Goal: Task Accomplishment & Management: Use online tool/utility

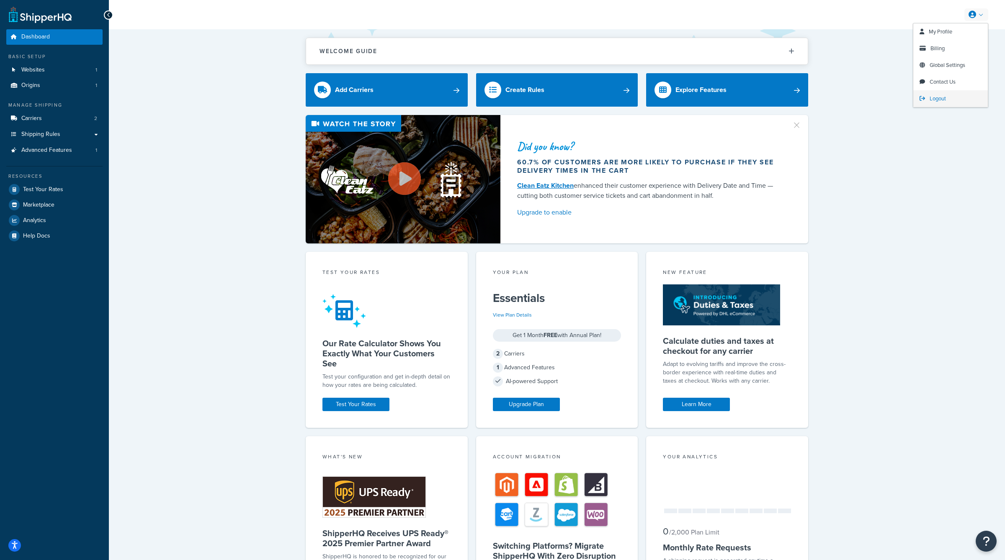
click at [941, 99] on span "Logout" at bounding box center [937, 99] width 16 height 8
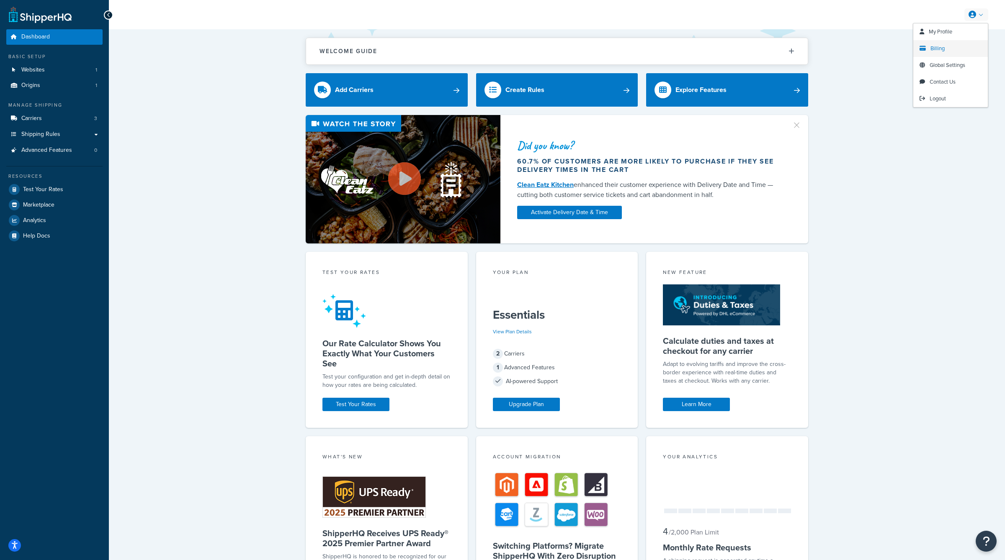
click at [941, 50] on span "Billing" at bounding box center [937, 48] width 14 height 8
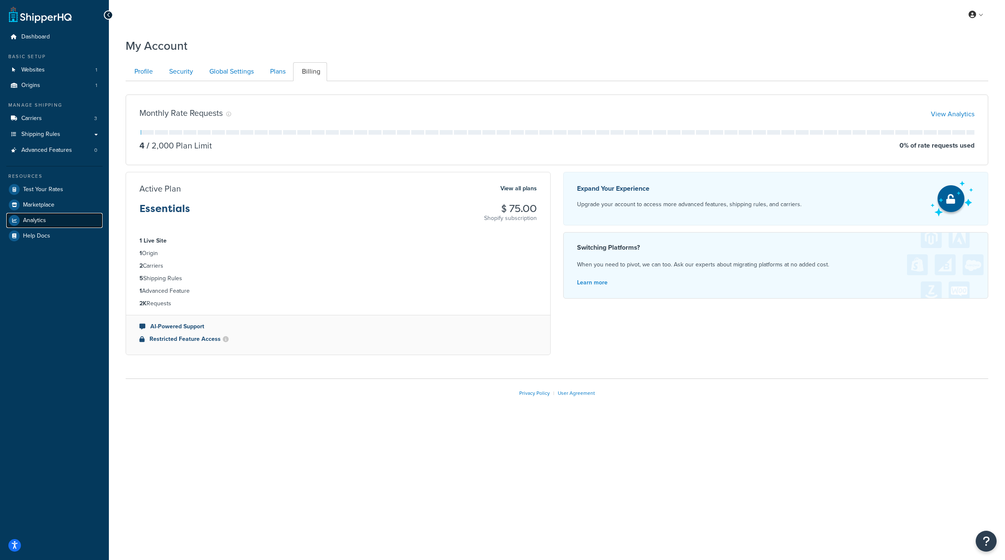
click at [49, 223] on link "Analytics" at bounding box center [54, 220] width 96 height 15
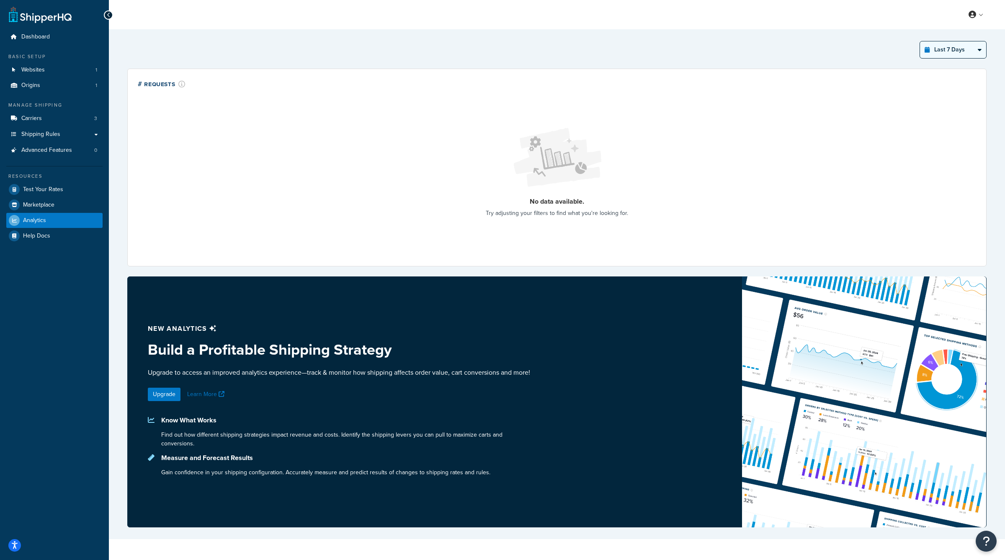
click at [944, 48] on select "Last 24 Hours Last 7 Days Last 30 Days Last 3 Months Last 6 Months Last 12 Mont…" at bounding box center [953, 49] width 66 height 17
select select "last_30_days"
click at [920, 41] on select "Last 24 Hours Last 7 Days Last 30 Days Last 3 Months Last 6 Months Last 12 Mont…" at bounding box center [953, 49] width 66 height 17
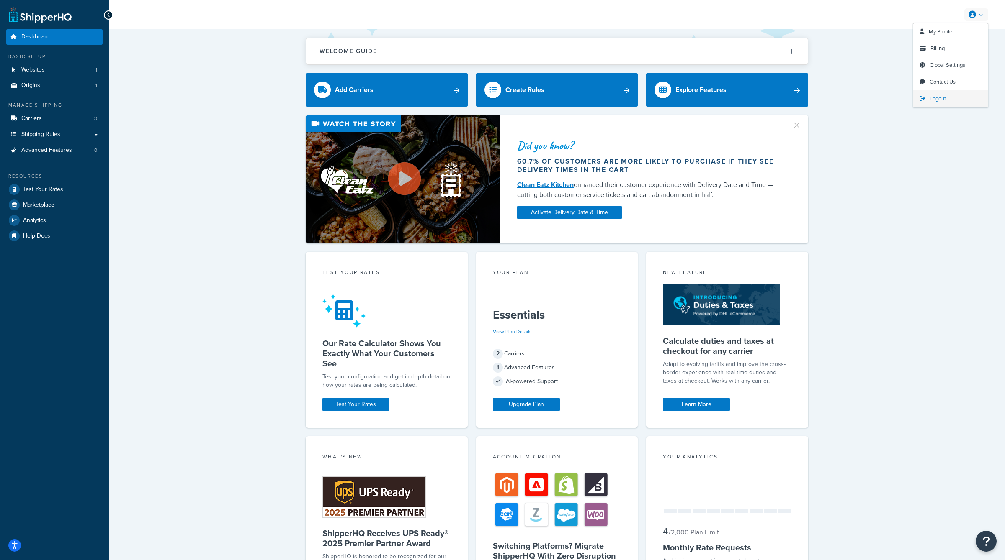
click at [936, 100] on span "Logout" at bounding box center [937, 99] width 16 height 8
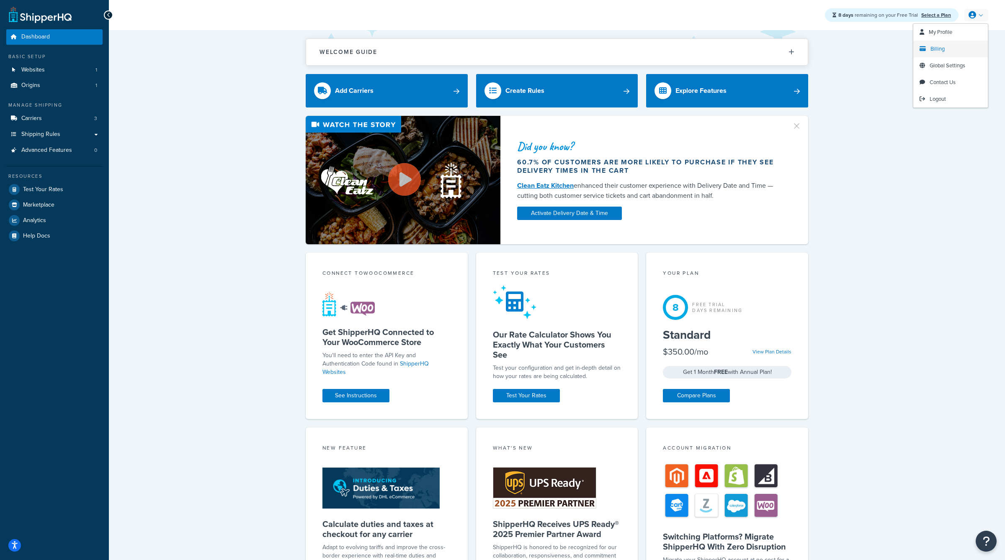
click at [943, 47] on span "Billing" at bounding box center [937, 49] width 14 height 8
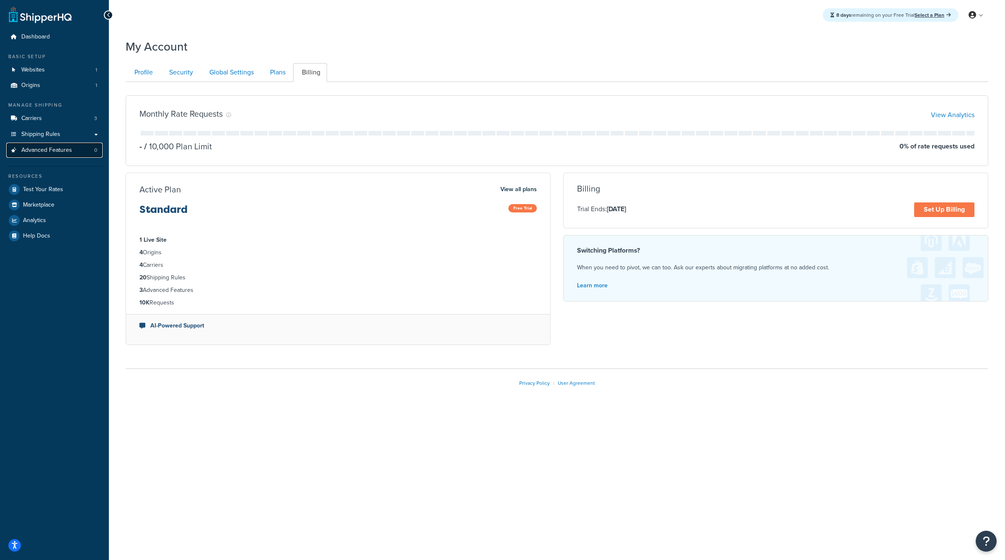
click at [80, 149] on link "Advanced Features 0" at bounding box center [54, 150] width 96 height 15
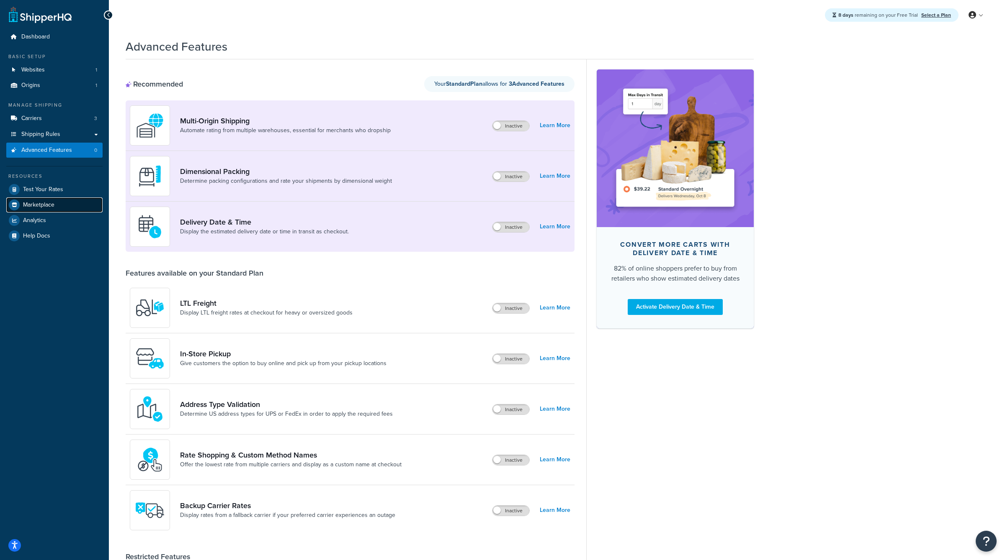
click at [47, 211] on link "Marketplace" at bounding box center [54, 205] width 96 height 15
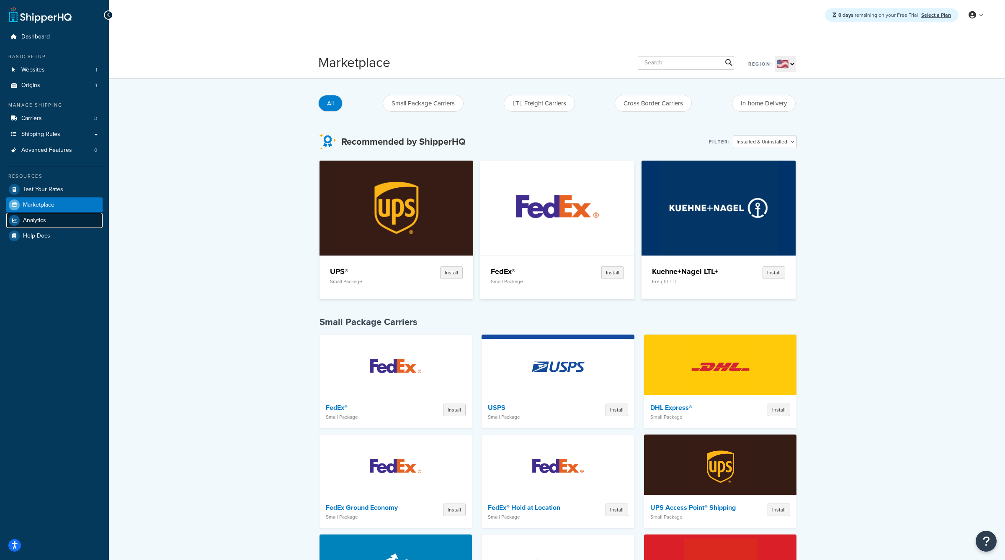
click at [48, 216] on link "Analytics" at bounding box center [54, 220] width 96 height 15
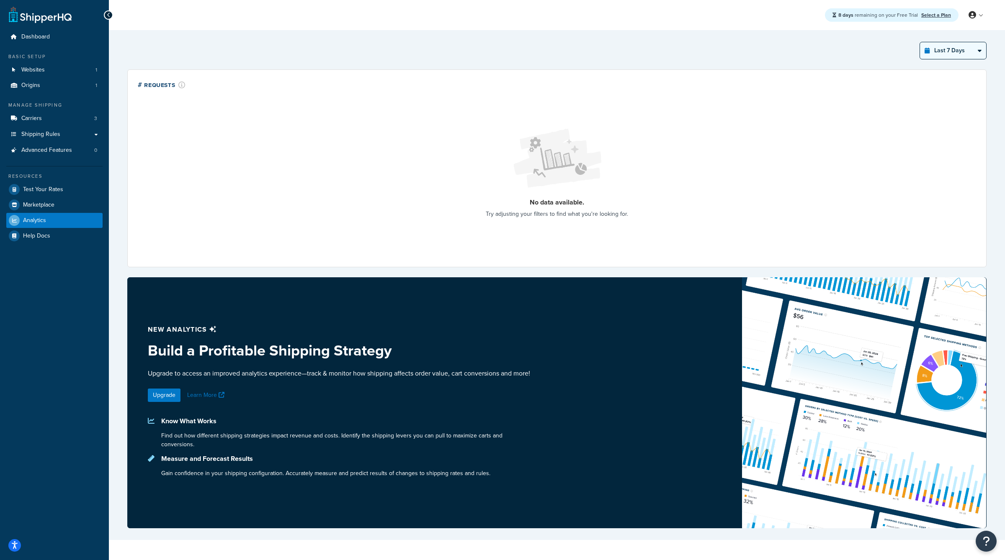
click at [955, 51] on select "Last 24 Hours Last 7 Days Last 30 Days Last 3 Months Last 6 Months Last 12 Mont…" at bounding box center [953, 50] width 66 height 17
select select "last_3_months"
click at [920, 42] on select "Last 24 Hours Last 7 Days Last 30 Days Last 3 Months Last 6 Months Last 12 Mont…" at bounding box center [953, 50] width 66 height 17
click at [71, 130] on link "Shipping Rules" at bounding box center [54, 134] width 96 height 15
click at [70, 119] on link "Carriers 3" at bounding box center [54, 118] width 96 height 15
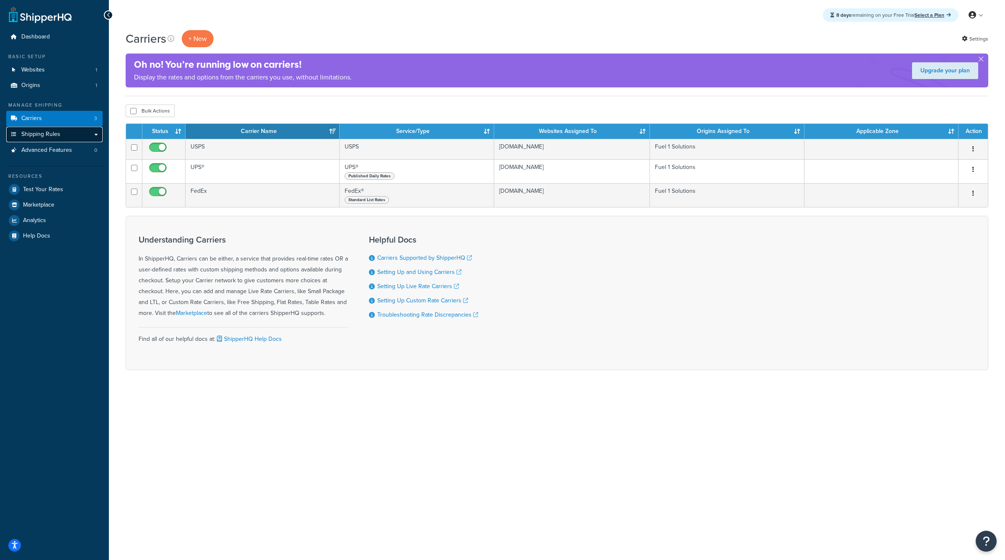
click at [71, 129] on link "Shipping Rules" at bounding box center [54, 134] width 96 height 15
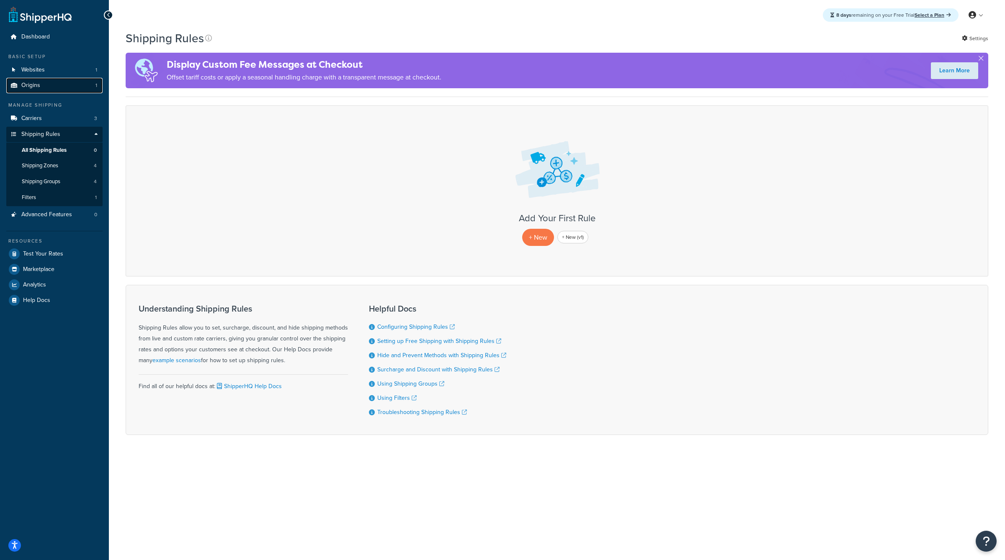
click at [67, 86] on link "Origins 1" at bounding box center [54, 85] width 96 height 15
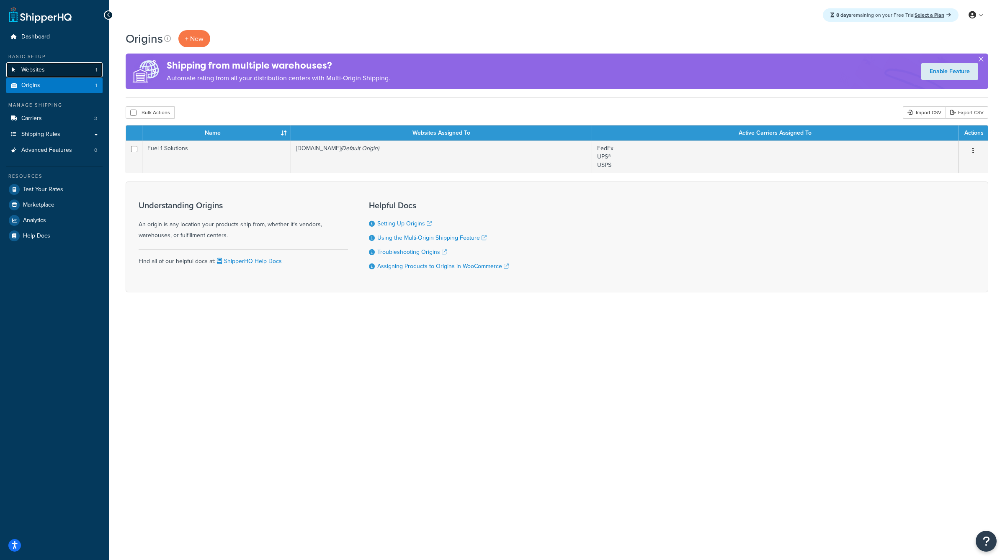
click at [69, 73] on link "Websites 1" at bounding box center [54, 69] width 96 height 15
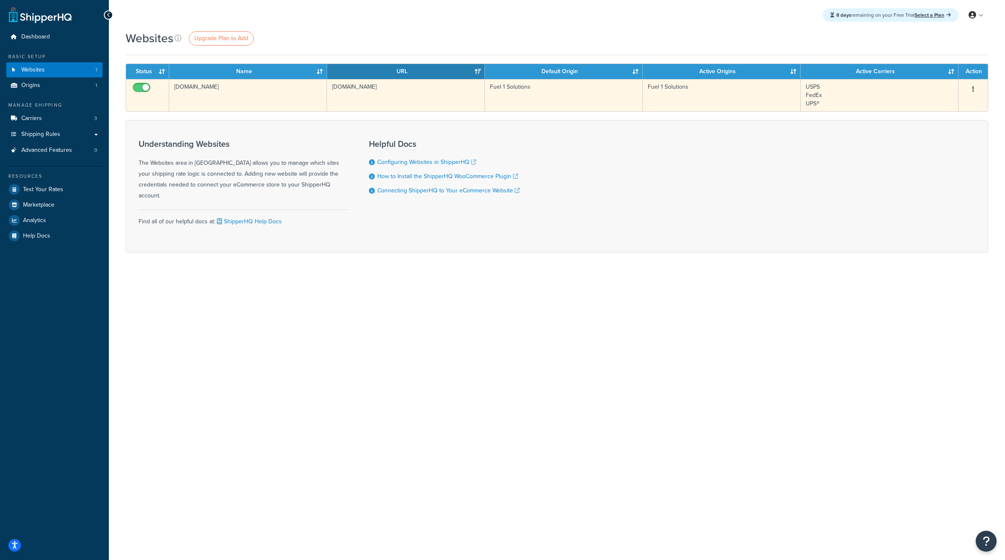
click at [352, 86] on td "[DOMAIN_NAME]" at bounding box center [406, 95] width 158 height 32
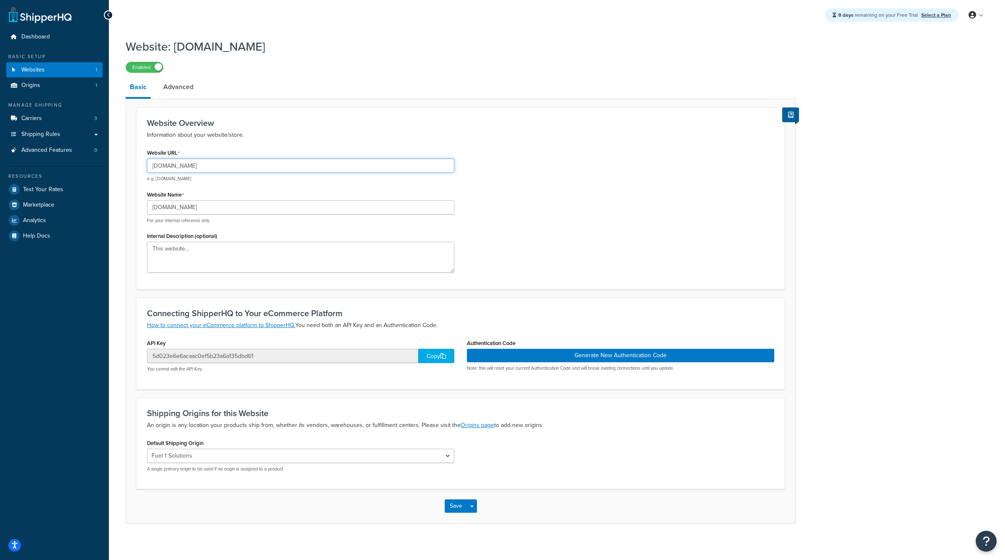
click at [255, 170] on input "[DOMAIN_NAME]" at bounding box center [300, 166] width 307 height 14
click at [255, 170] on input "fuel1direct.com" at bounding box center [300, 166] width 307 height 14
click at [64, 82] on link "Origins 1" at bounding box center [54, 85] width 96 height 15
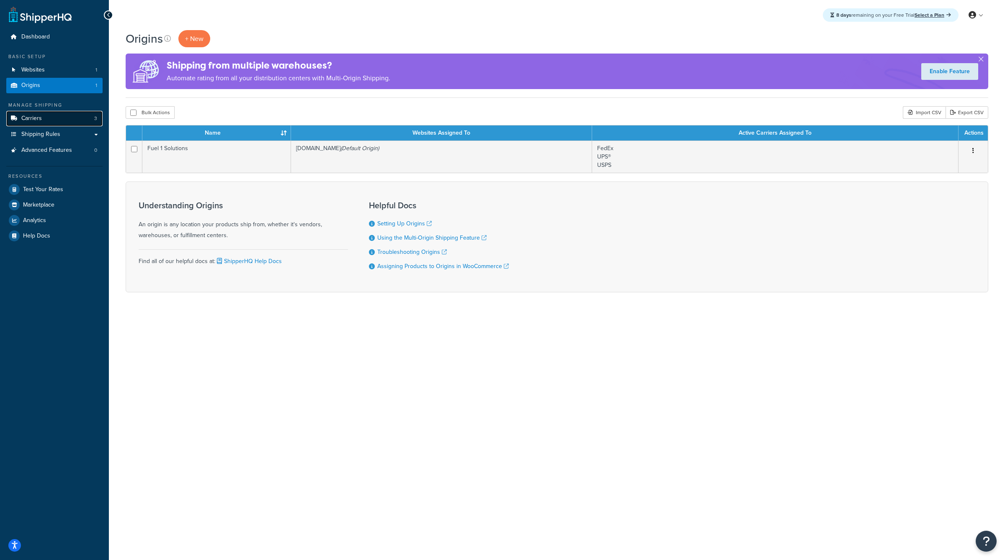
click at [66, 120] on link "Carriers 3" at bounding box center [54, 118] width 96 height 15
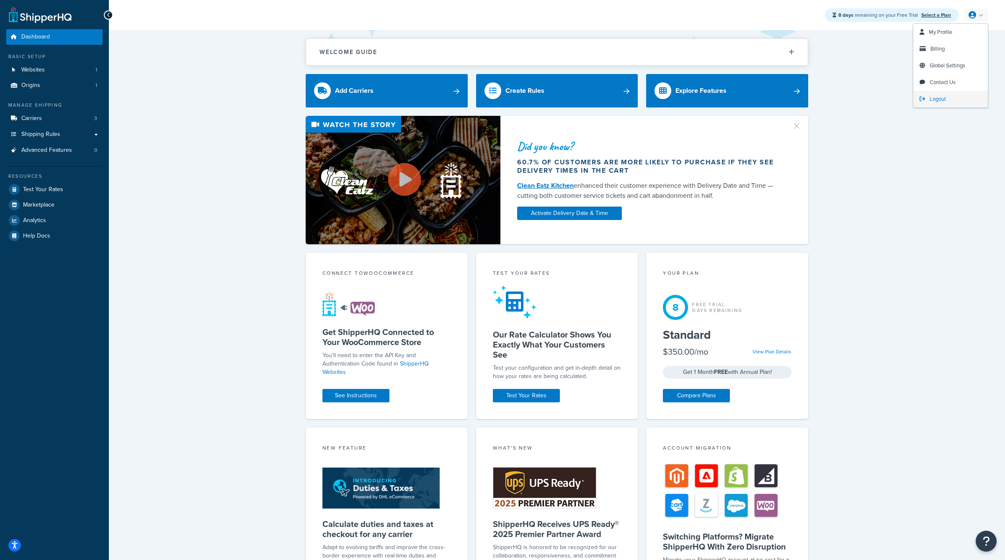
click at [935, 100] on span "Logout" at bounding box center [937, 99] width 16 height 8
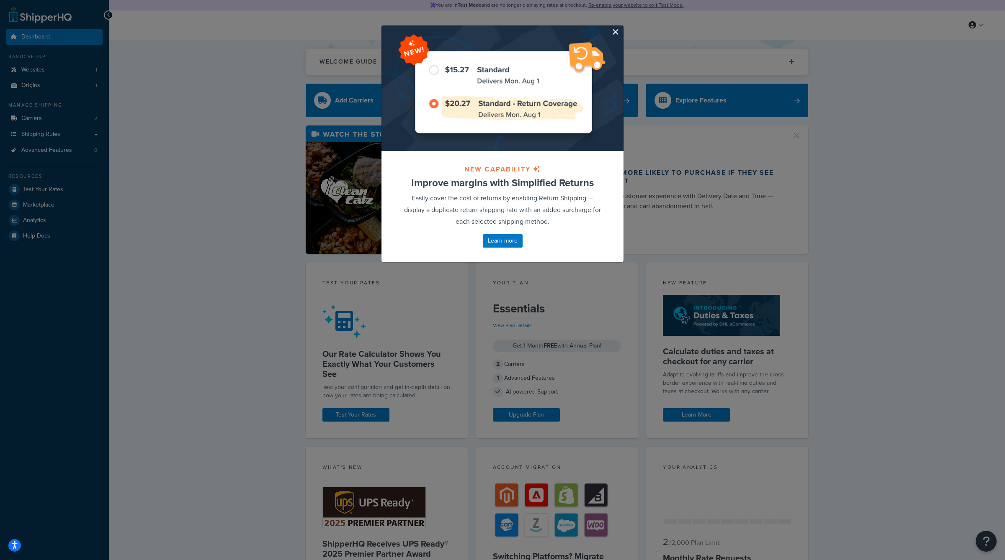
click at [621, 28] on button "button" at bounding box center [622, 27] width 2 height 2
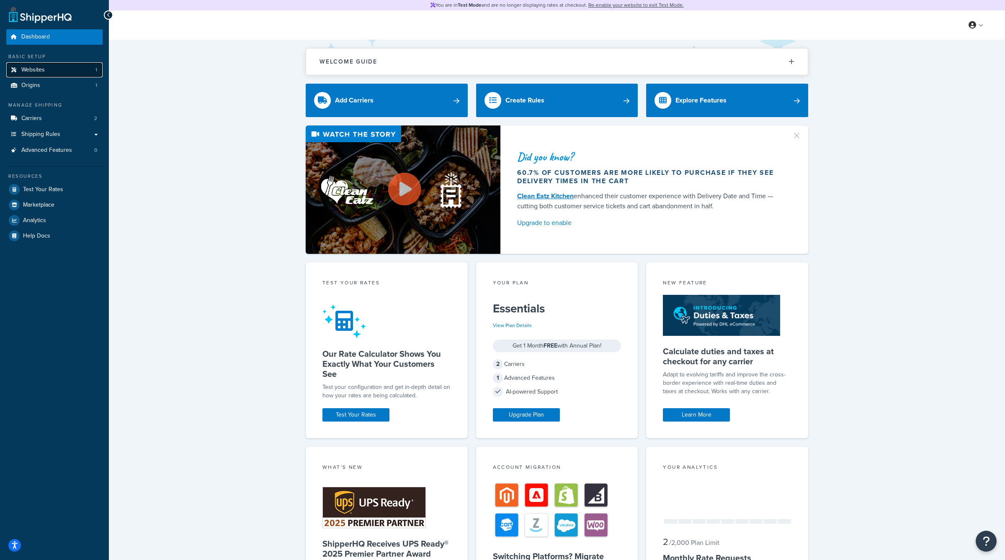
click at [60, 69] on link "Websites 1" at bounding box center [54, 69] width 96 height 15
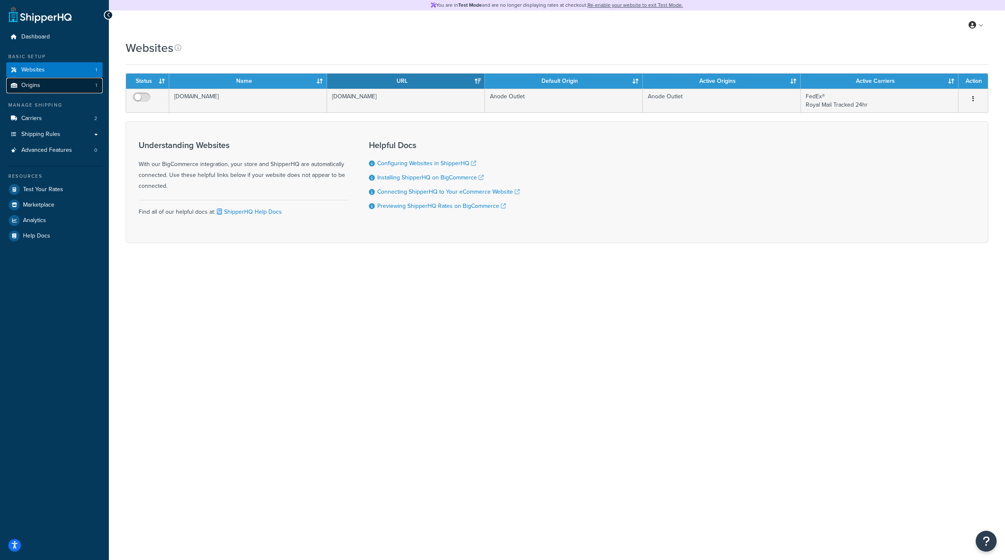
click at [52, 83] on link "Origins 1" at bounding box center [54, 85] width 96 height 15
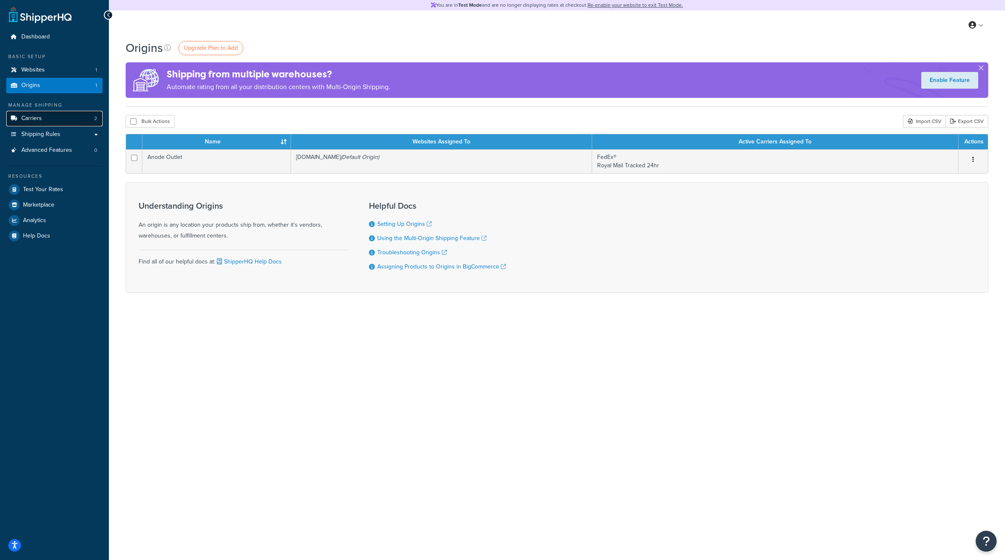
click at [57, 123] on link "Carriers 2" at bounding box center [54, 118] width 96 height 15
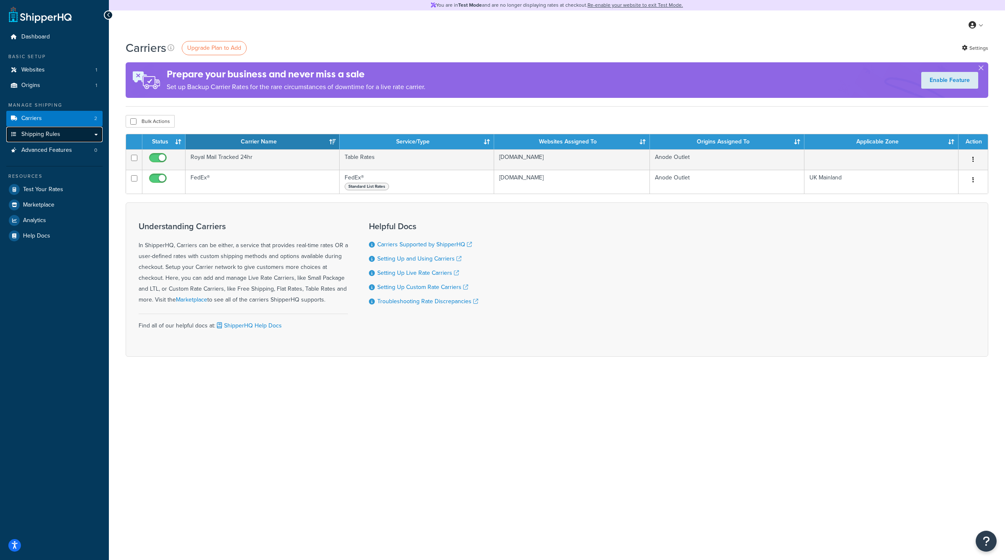
click at [58, 135] on span "Shipping Rules" at bounding box center [40, 134] width 39 height 7
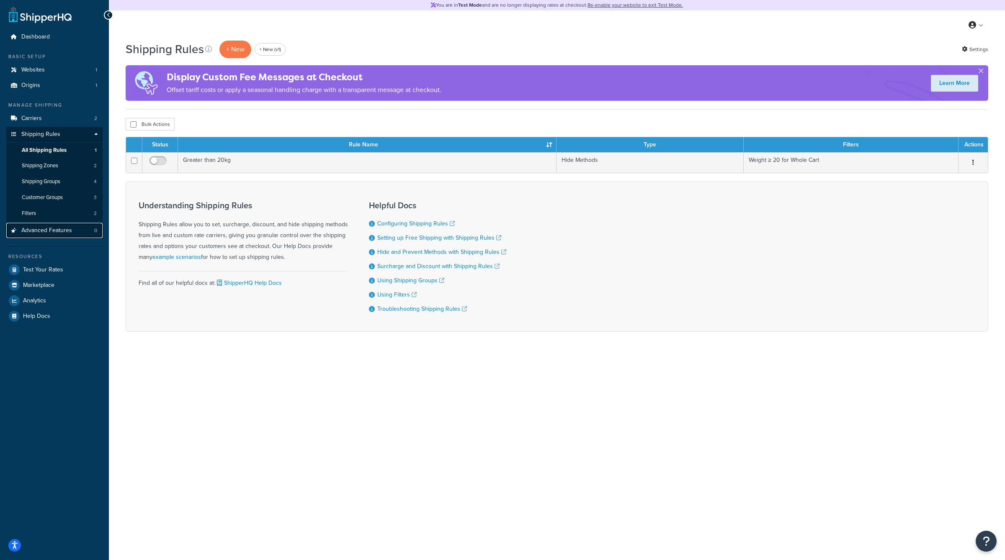
click at [52, 227] on span "Advanced Features" at bounding box center [46, 230] width 51 height 7
click at [45, 298] on span "Analytics" at bounding box center [34, 301] width 23 height 7
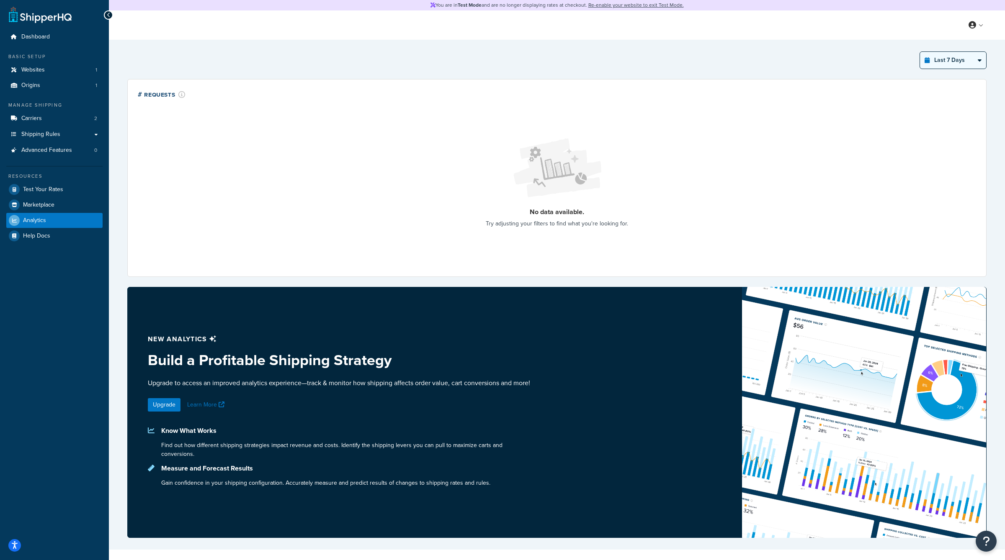
click at [968, 63] on select "Last 24 Hours Last 7 Days Last 30 Days Last 3 Months Last 6 Months Last 12 Mont…" at bounding box center [953, 60] width 66 height 17
select select "last_3_months"
click at [920, 52] on select "Last 24 Hours Last 7 Days Last 30 Days Last 3 Months Last 6 Months Last 12 Mont…" at bounding box center [953, 60] width 66 height 17
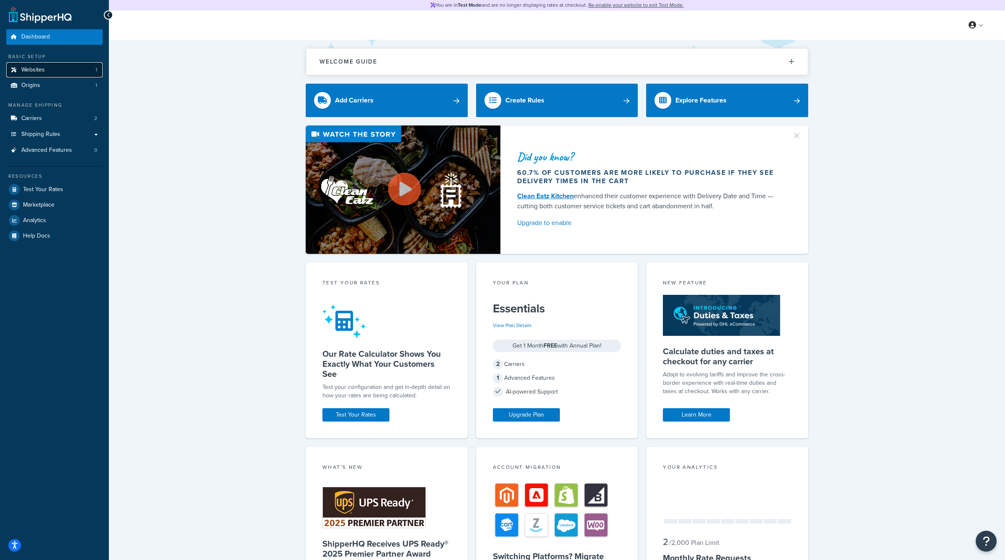
click at [83, 75] on link "Websites 1" at bounding box center [54, 69] width 96 height 15
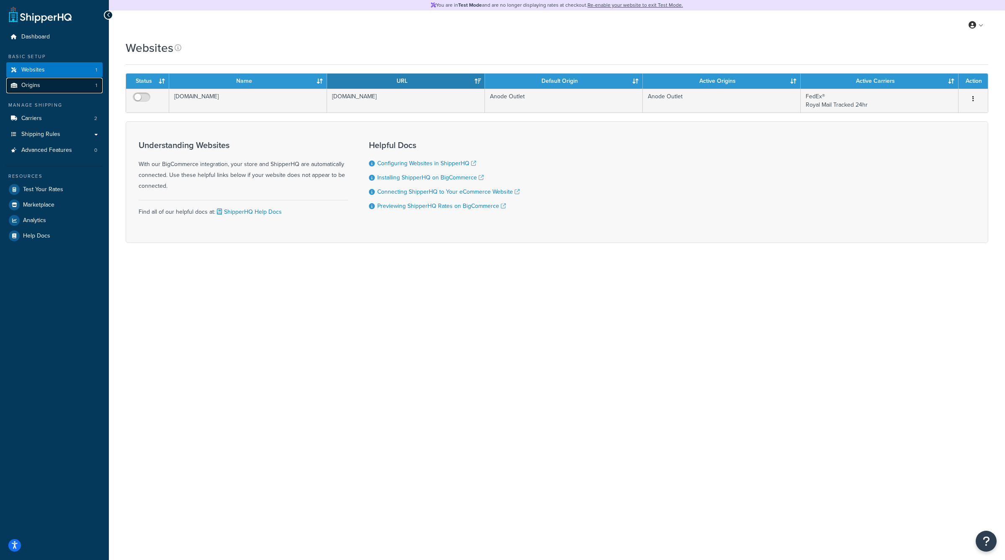
click at [38, 88] on span "Origins" at bounding box center [30, 85] width 19 height 7
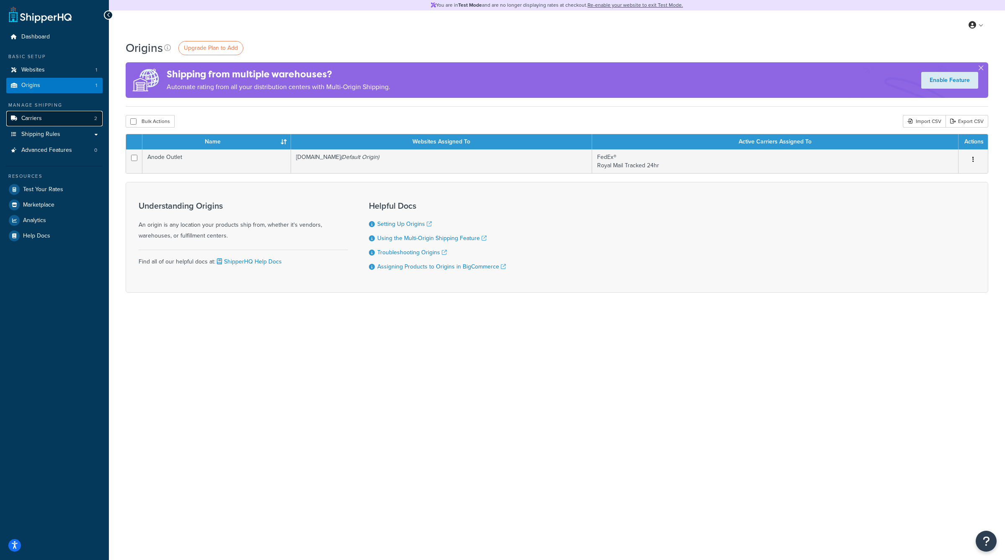
click at [74, 124] on link "Carriers 2" at bounding box center [54, 118] width 96 height 15
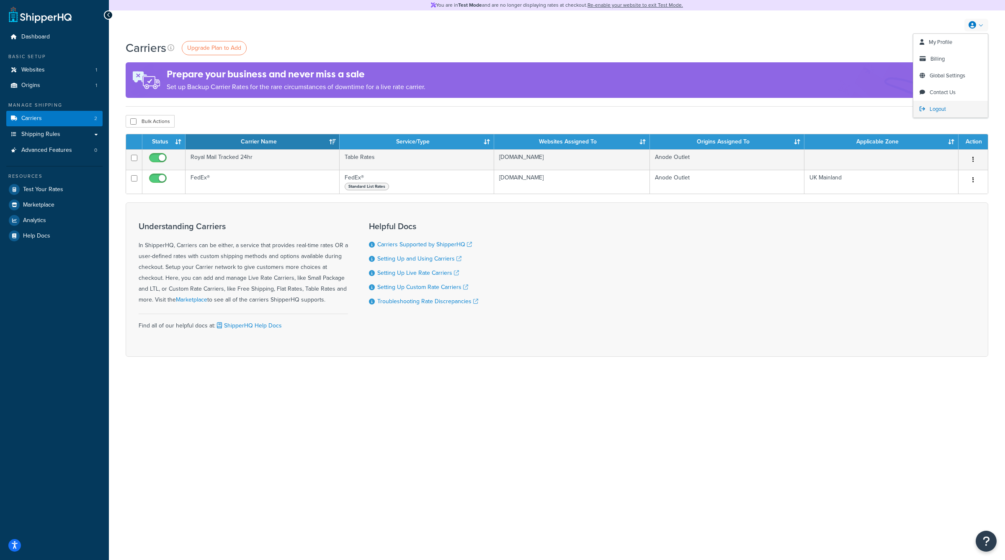
click at [933, 108] on span "Logout" at bounding box center [937, 109] width 16 height 8
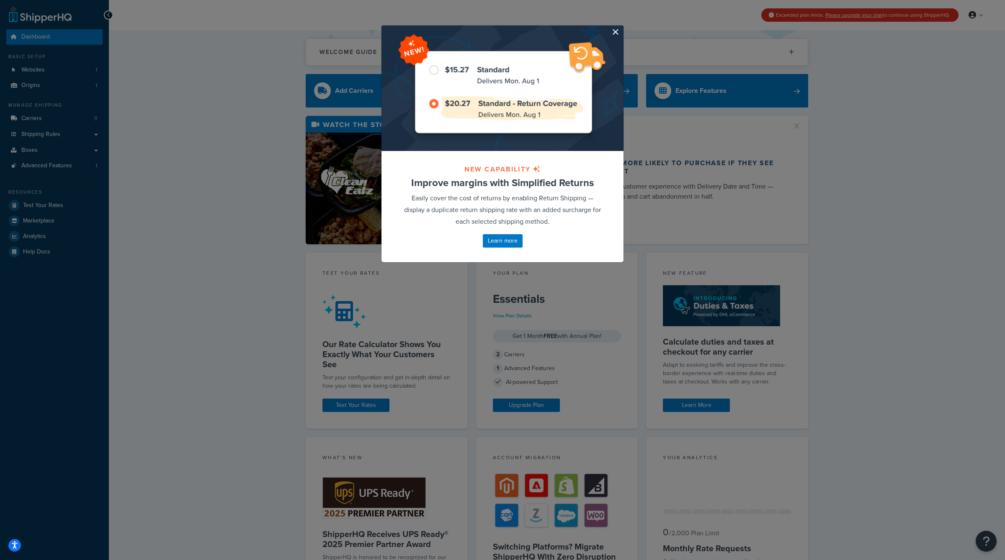
click at [621, 28] on button "button" at bounding box center [622, 27] width 2 height 2
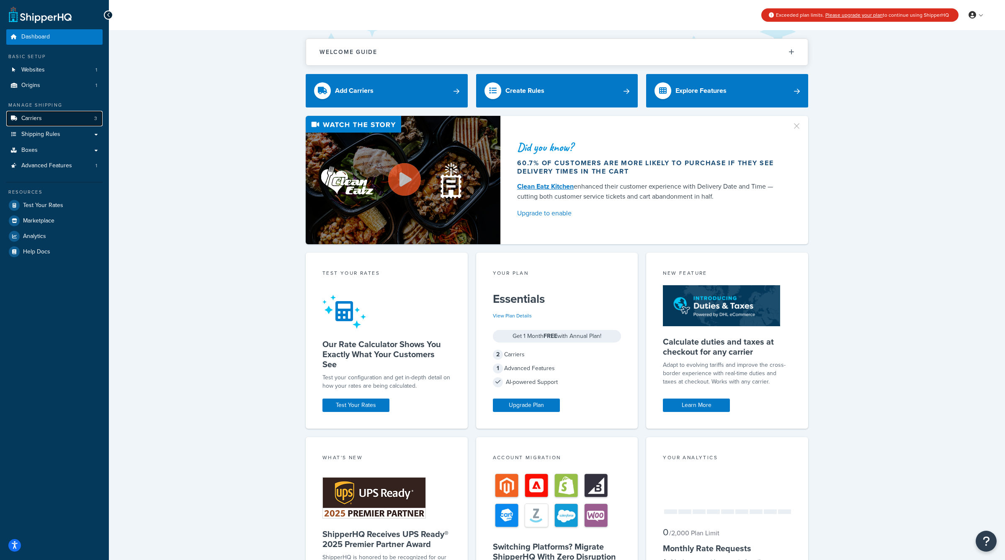
click at [76, 114] on link "Carriers 3" at bounding box center [54, 118] width 96 height 15
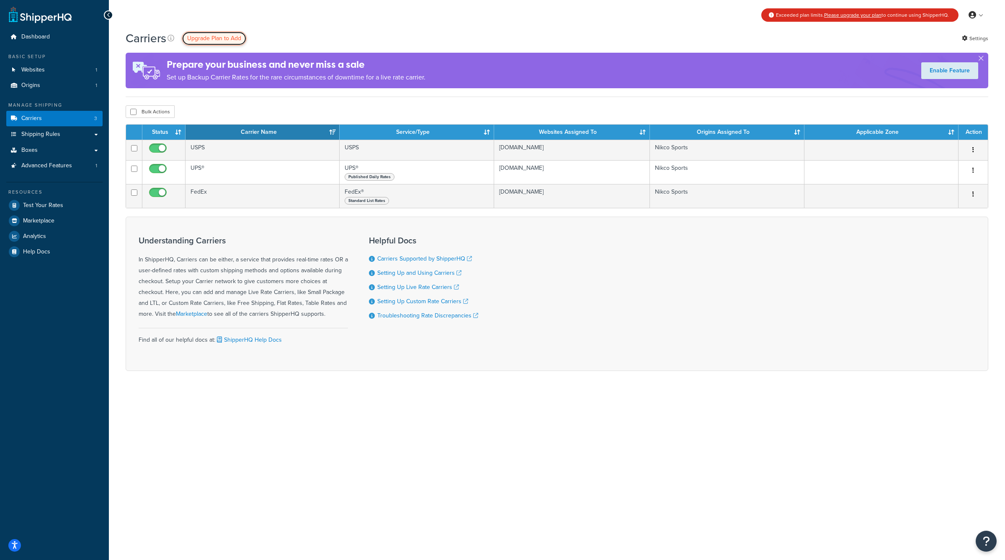
click at [219, 32] on link "Upgrade Plan to Add" at bounding box center [214, 38] width 65 height 14
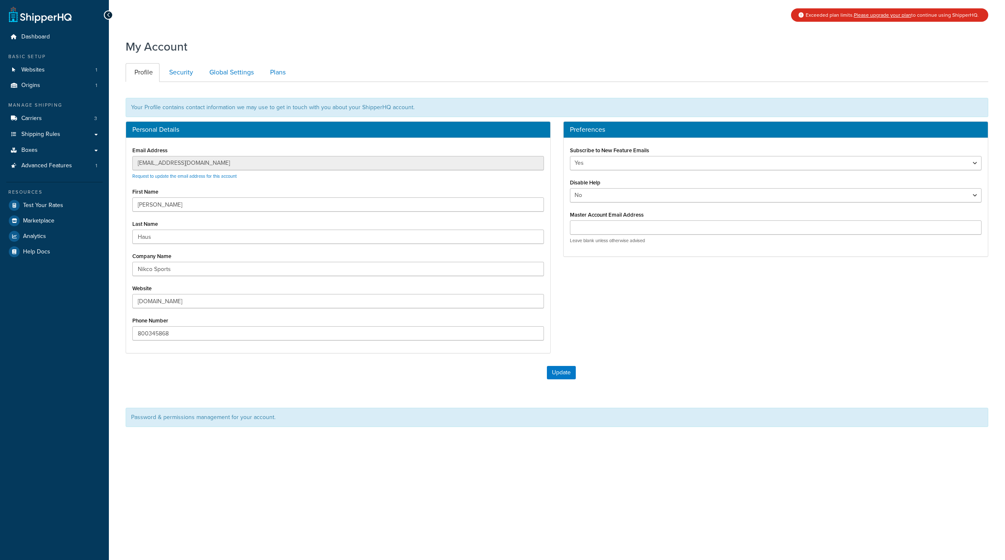
scroll to position [25, 0]
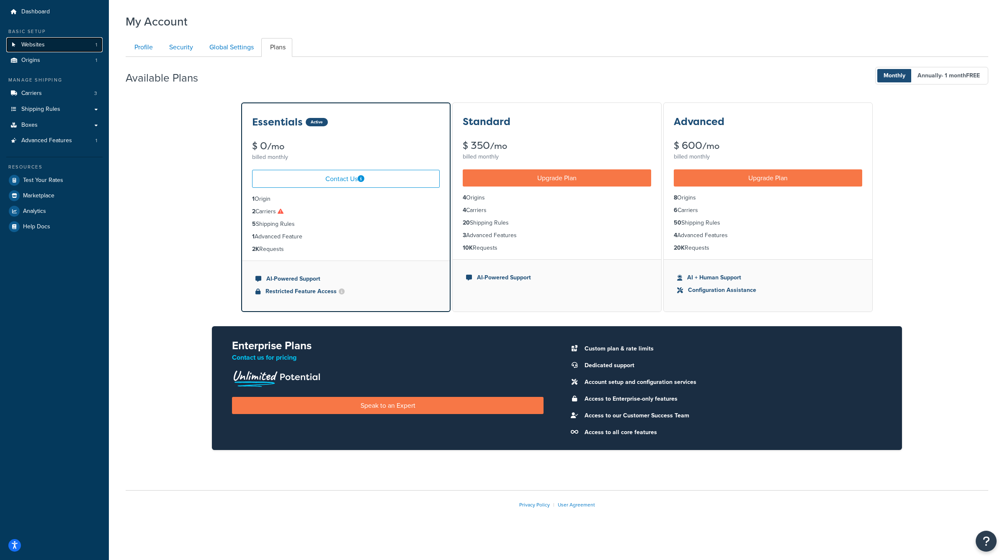
click at [61, 46] on link "Websites 1" at bounding box center [54, 44] width 96 height 15
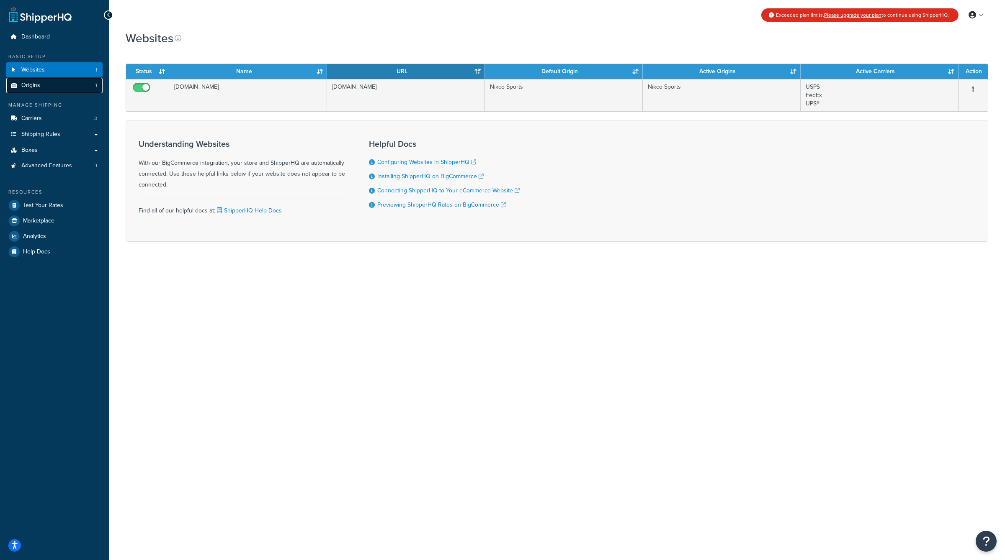
click at [60, 89] on link "Origins 1" at bounding box center [54, 85] width 96 height 15
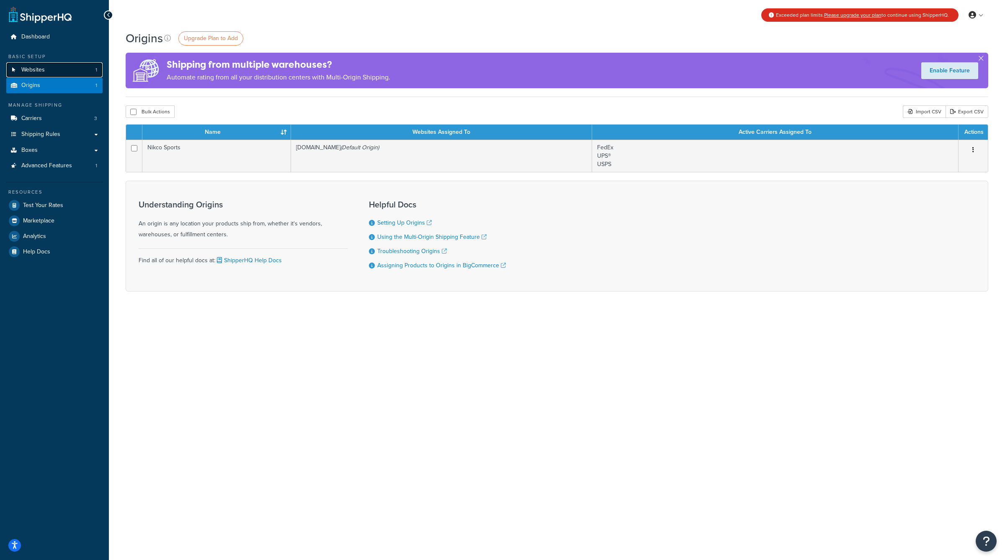
click at [61, 67] on link "Websites 1" at bounding box center [54, 69] width 96 height 15
click at [47, 120] on link "Carriers 3" at bounding box center [54, 118] width 96 height 15
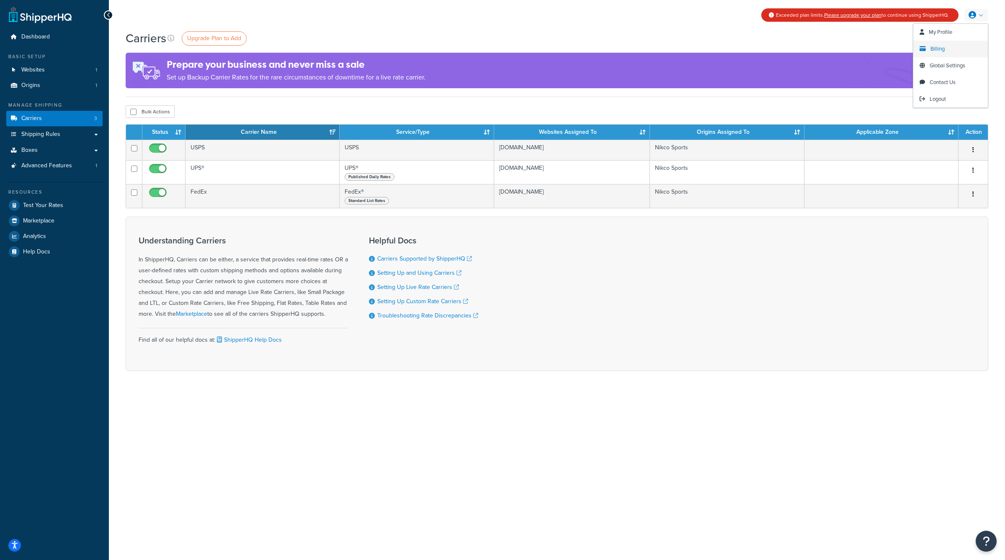
click at [937, 51] on span "Billing" at bounding box center [937, 49] width 14 height 8
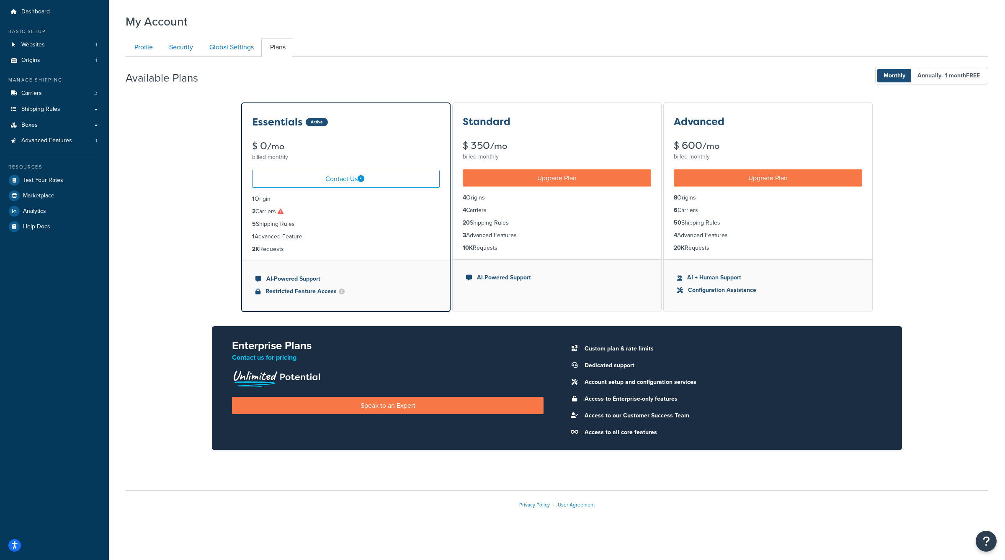
drag, startPoint x: 463, startPoint y: 213, endPoint x: 507, endPoint y: 208, distance: 43.8
click at [507, 208] on li "4 Carriers" at bounding box center [557, 210] width 188 height 9
click at [61, 93] on link "Carriers 3" at bounding box center [54, 93] width 96 height 15
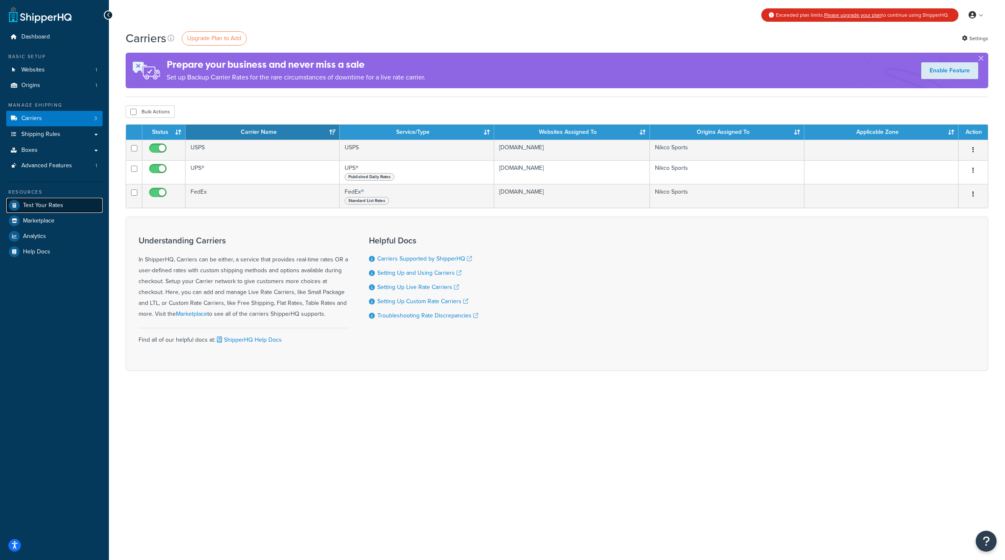
click at [58, 208] on span "Test Your Rates" at bounding box center [43, 205] width 40 height 7
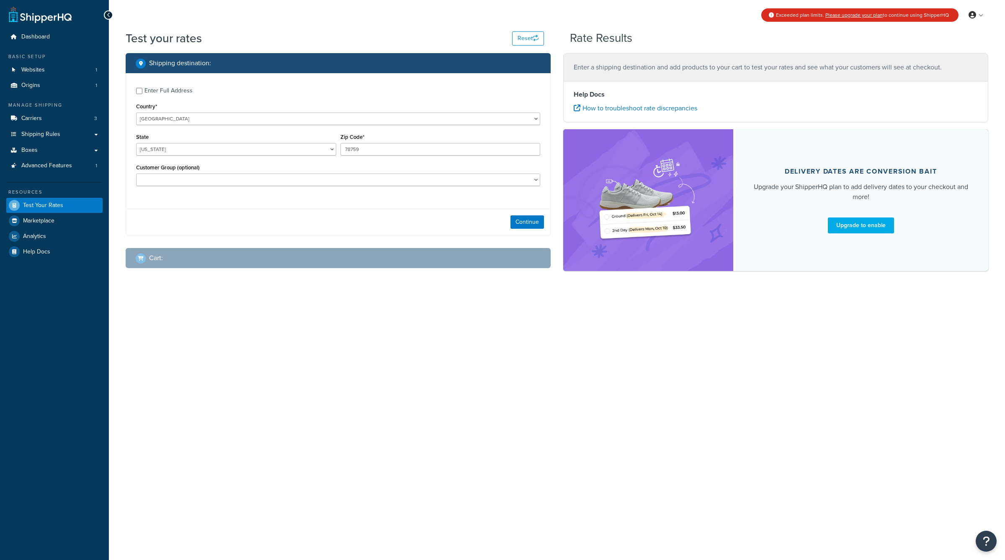
select select "[GEOGRAPHIC_DATA]"
click at [241, 151] on select "[US_STATE] [US_STATE] [US_STATE] [US_STATE] [US_STATE] Armed Forces Americas Ar…" at bounding box center [236, 149] width 200 height 13
click at [241, 151] on select "Alabama Alaska American Samoa Arizona Arkansas Armed Forces Americas Armed Forc…" at bounding box center [236, 149] width 200 height 13
click at [373, 149] on input "78759" at bounding box center [440, 149] width 200 height 13
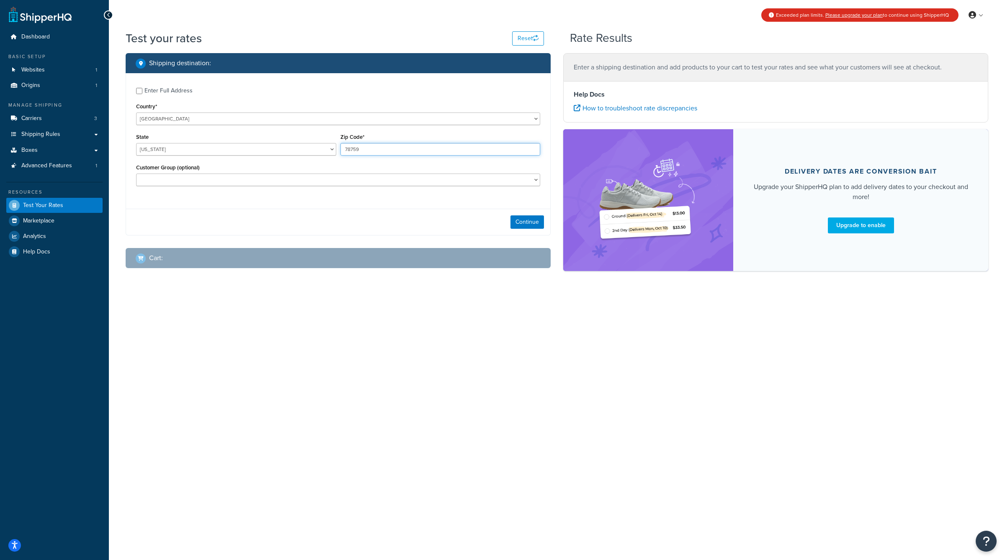
click at [373, 149] on input "78759" at bounding box center [440, 149] width 200 height 13
click at [158, 93] on div "Enter Full Address" at bounding box center [168, 91] width 48 height 12
click at [142, 93] on input "Enter Full Address" at bounding box center [139, 91] width 6 height 6
checkbox input "true"
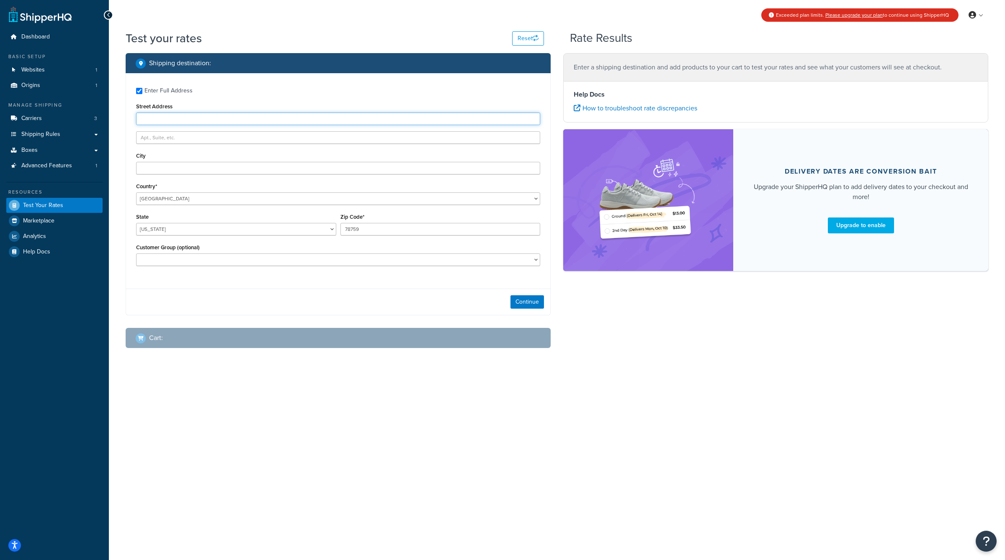
click at [250, 121] on input "Street Address" at bounding box center [338, 119] width 404 height 13
type input "125 EAST DOYLE ST"
click at [245, 165] on input "City" at bounding box center [338, 168] width 404 height 13
click at [395, 233] on input "78759" at bounding box center [440, 229] width 200 height 13
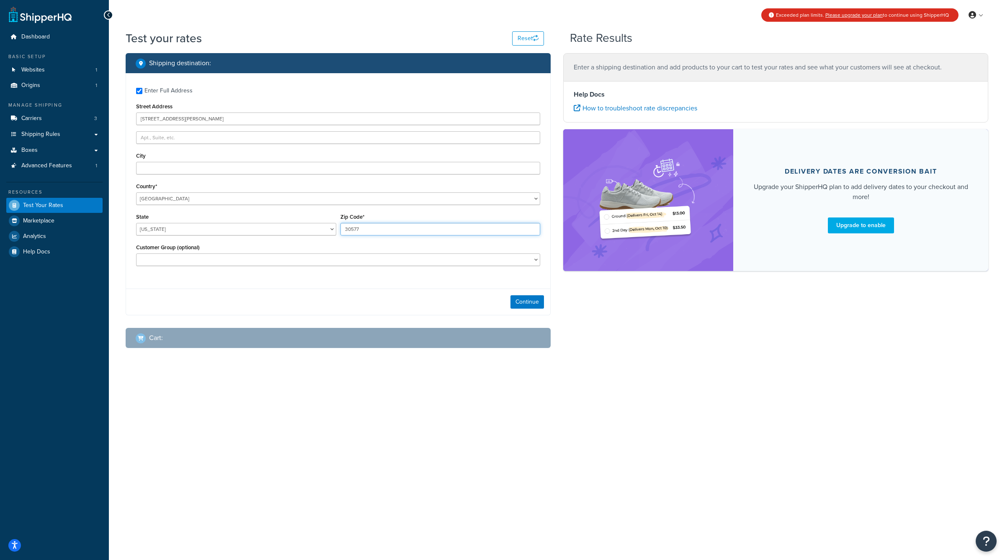
type input "30577"
click at [327, 167] on input "City" at bounding box center [338, 168] width 404 height 13
type input "TOCCOA"
click at [273, 237] on div "State Alabama Alaska American Samoa Arizona Arkansas Armed Forces Americas Arme…" at bounding box center [236, 226] width 204 height 31
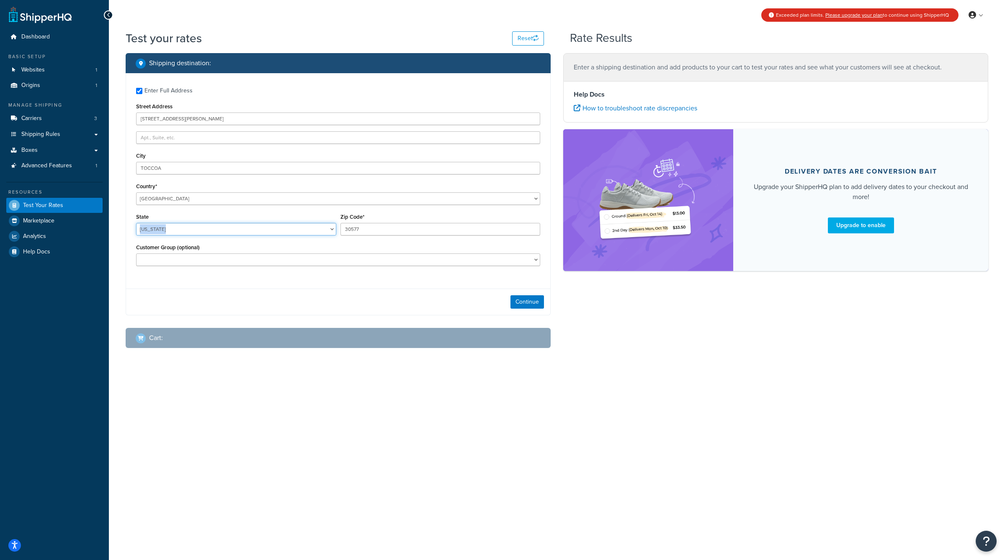
click at [274, 229] on select "Alabama Alaska American Samoa Arizona Arkansas Armed Forces Americas Armed Forc…" at bounding box center [236, 229] width 200 height 13
select select "GA"
click at [136, 224] on select "[US_STATE] [US_STATE] [US_STATE] [US_STATE] [US_STATE] Armed Forces Americas Ar…" at bounding box center [236, 229] width 200 height 13
click at [526, 300] on button "Continue" at bounding box center [526, 302] width 33 height 13
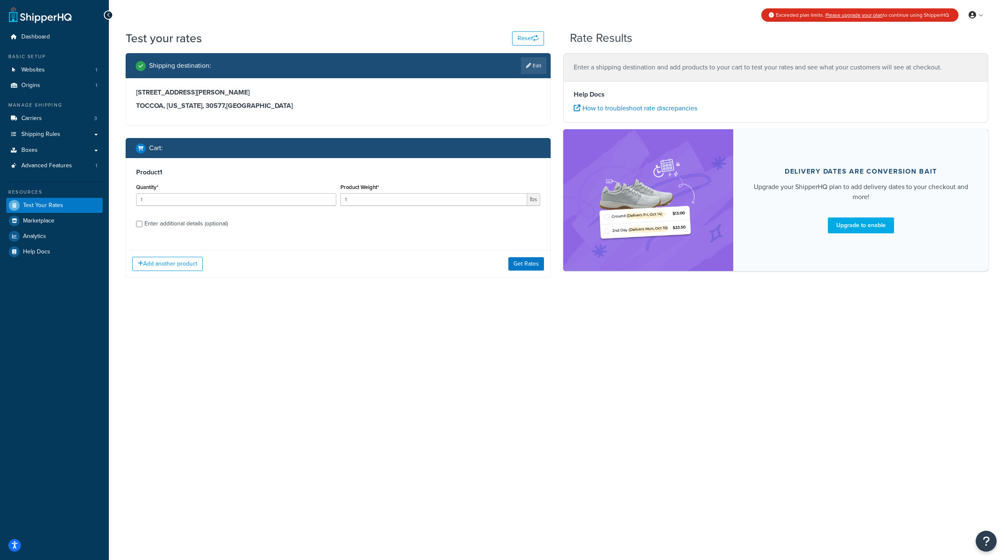
click at [182, 227] on div "Enter additional details (optional)" at bounding box center [185, 224] width 83 height 12
click at [142, 227] on input "Enter additional details (optional)" at bounding box center [139, 224] width 6 height 6
checkbox input "true"
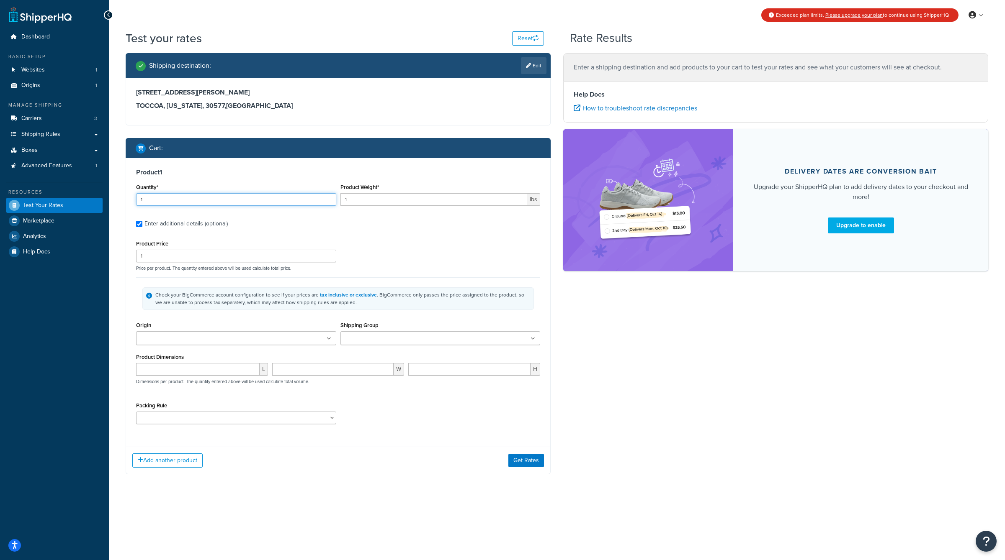
click at [226, 198] on input "1" at bounding box center [236, 199] width 200 height 13
click at [372, 198] on input "1" at bounding box center [433, 199] width 187 height 13
click at [521, 199] on input "2" at bounding box center [433, 199] width 187 height 13
click at [521, 201] on input "1" at bounding box center [433, 199] width 187 height 13
click at [529, 201] on span "lbs" at bounding box center [533, 199] width 13 height 13
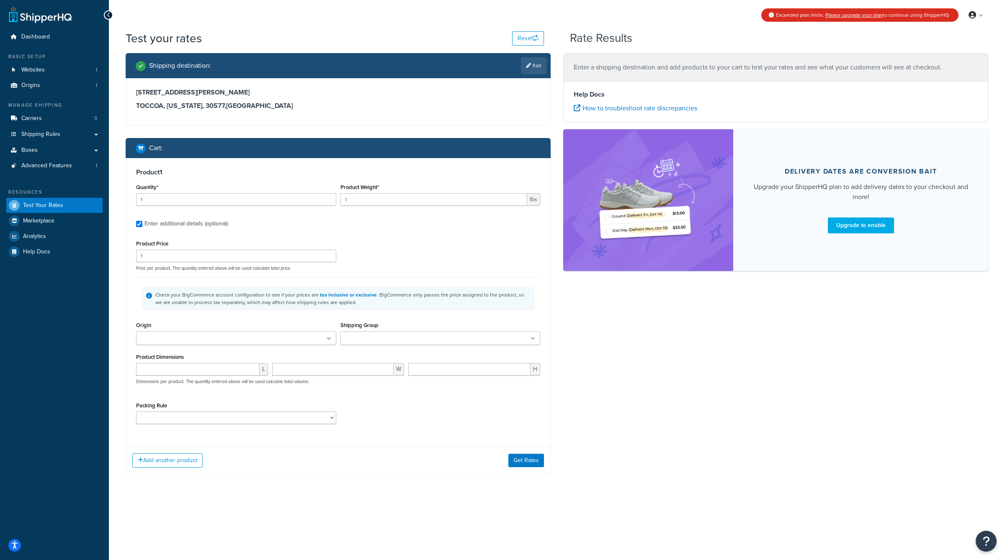
click at [544, 201] on div "Product 1 Quantity* 1 Product Weight* 1 lbs Enter additional details (optional)…" at bounding box center [338, 299] width 424 height 283
click at [538, 201] on span "lbs" at bounding box center [533, 199] width 13 height 13
click at [528, 198] on span "lbs" at bounding box center [533, 199] width 13 height 13
click at [533, 198] on span "lbs" at bounding box center [533, 199] width 13 height 13
click at [491, 196] on input "1" at bounding box center [433, 199] width 187 height 13
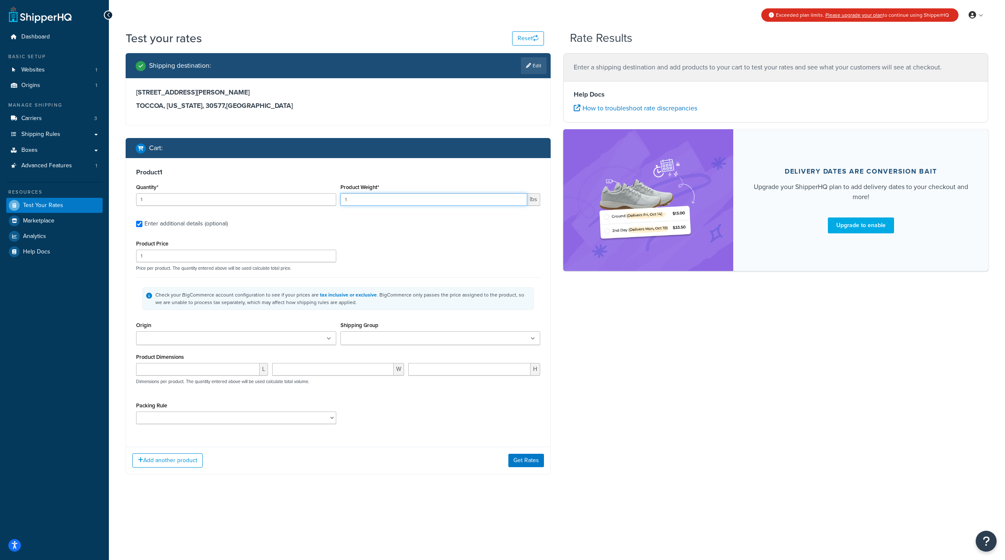
click at [477, 203] on input "1" at bounding box center [433, 199] width 187 height 13
type input "1.5"
click at [448, 220] on label "Enter additional details (optional)" at bounding box center [342, 222] width 396 height 13
click at [142, 221] on input "Enter additional details (optional)" at bounding box center [139, 224] width 6 height 6
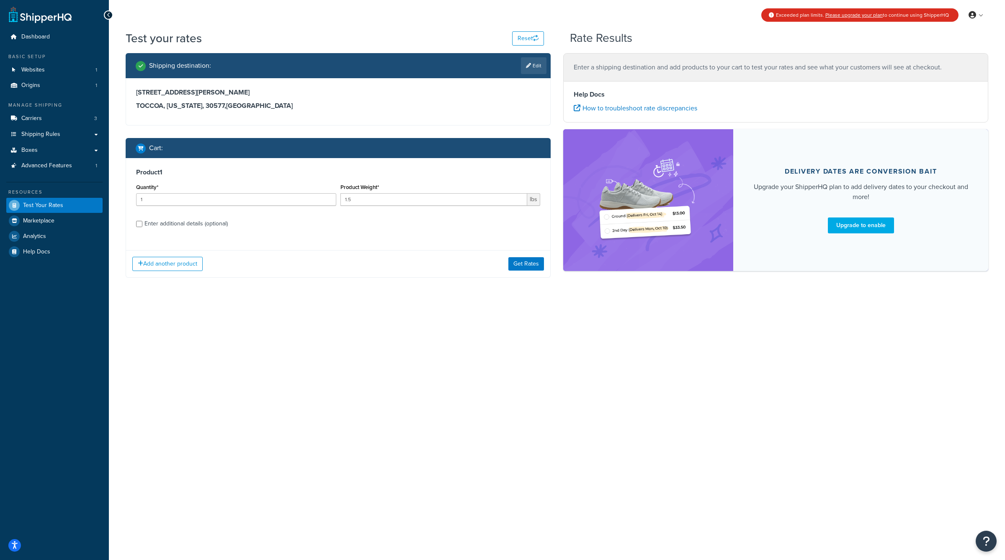
click at [203, 221] on div "Enter additional details (optional)" at bounding box center [185, 224] width 83 height 12
click at [142, 221] on input "Enter additional details (optional)" at bounding box center [139, 224] width 6 height 6
checkbox input "true"
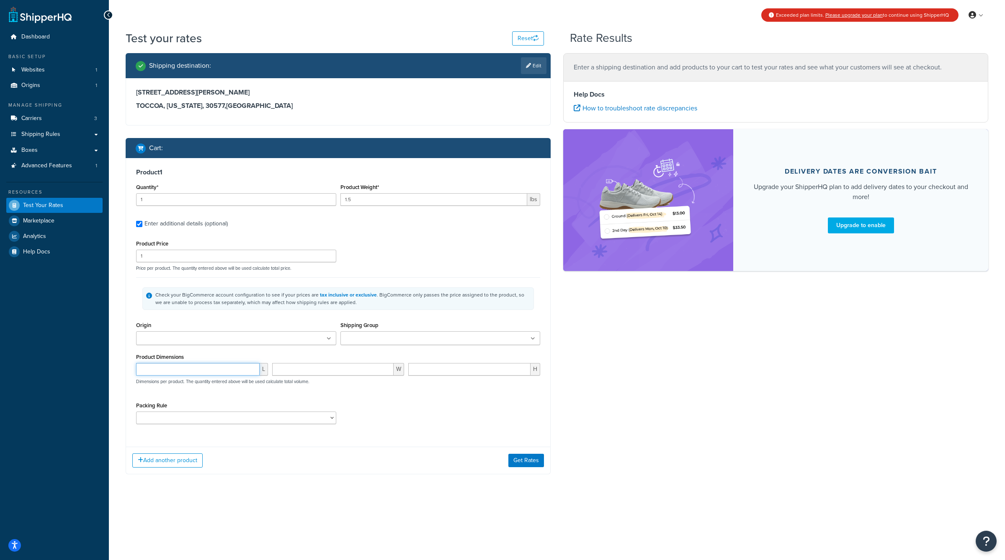
click at [208, 374] on input "number" at bounding box center [197, 369] width 123 height 13
type input "12"
type input "8"
click at [244, 393] on div "12 L 12 W 8 H Dimensions per product. The quantity entered above will be used c…" at bounding box center [338, 378] width 408 height 31
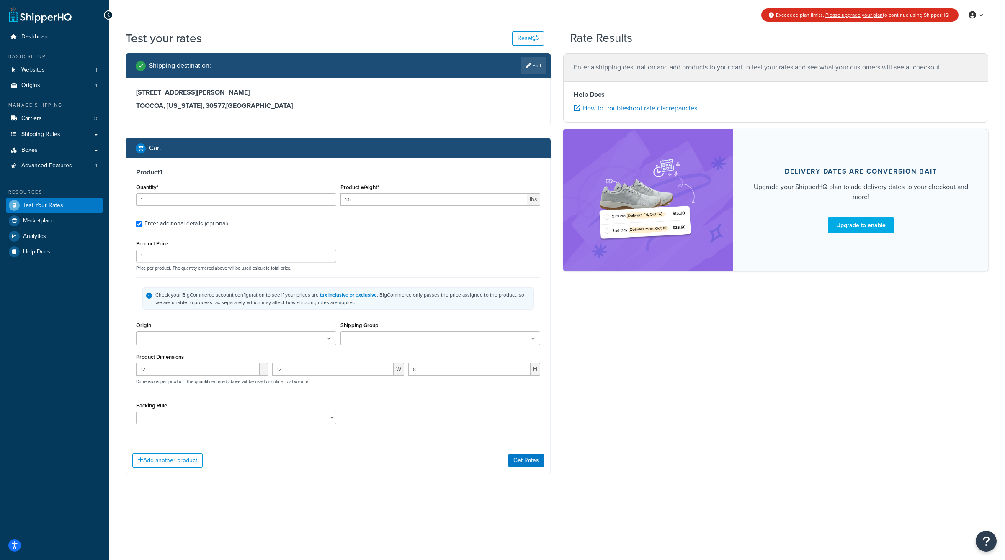
click at [307, 335] on ul at bounding box center [236, 339] width 200 height 14
click at [483, 450] on div "Add another product Get Rates" at bounding box center [338, 462] width 424 height 27
click at [523, 458] on button "Get Rates" at bounding box center [526, 462] width 36 height 13
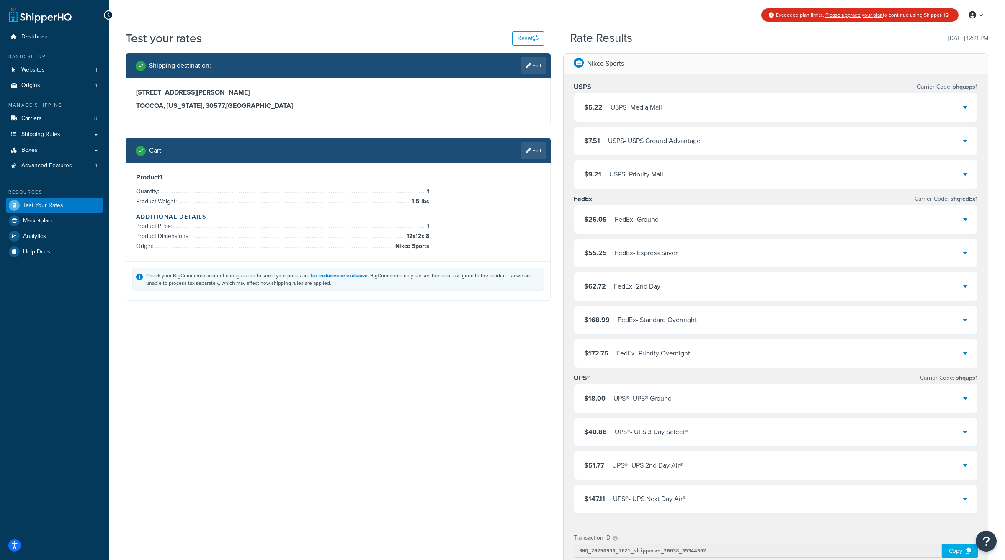
drag, startPoint x: 424, startPoint y: 195, endPoint x: 433, endPoint y: 195, distance: 9.2
click at [433, 195] on div "Product 1 Quantity: 1 Product Weight: 1.5 lbs Additional Details Product Price:…" at bounding box center [338, 212] width 404 height 78
click at [434, 201] on div "Product 1 Quantity: 1 Product Weight: 1.5 lbs Additional Details Product Price:…" at bounding box center [338, 212] width 404 height 78
drag, startPoint x: 427, startPoint y: 234, endPoint x: 439, endPoint y: 234, distance: 12.1
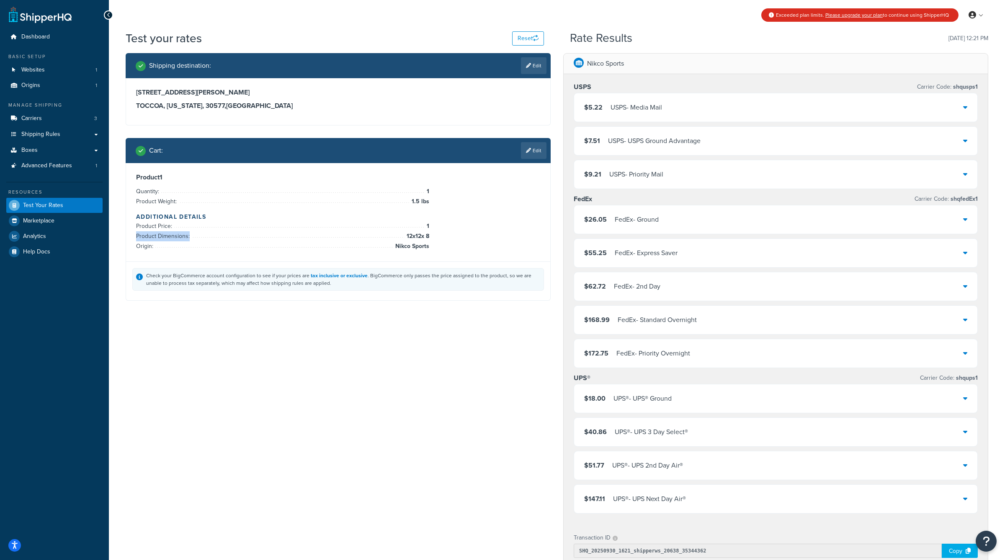
click at [439, 234] on div "Product 1 Quantity: 1 Product Weight: 1.5 lbs Additional Details Product Price:…" at bounding box center [338, 212] width 404 height 78
click at [436, 234] on div "Product 1 Quantity: 1 Product Weight: 1.5 lbs Additional Details Product Price:…" at bounding box center [338, 212] width 404 height 78
drag, startPoint x: 394, startPoint y: 245, endPoint x: 433, endPoint y: 244, distance: 38.9
click at [433, 244] on div "Product 1 Quantity: 1 Product Weight: 1.5 lbs Additional Details Product Price:…" at bounding box center [338, 212] width 404 height 78
click at [434, 244] on div "Product 1 Quantity: 1 Product Weight: 1.5 lbs Additional Details Product Price:…" at bounding box center [338, 212] width 404 height 78
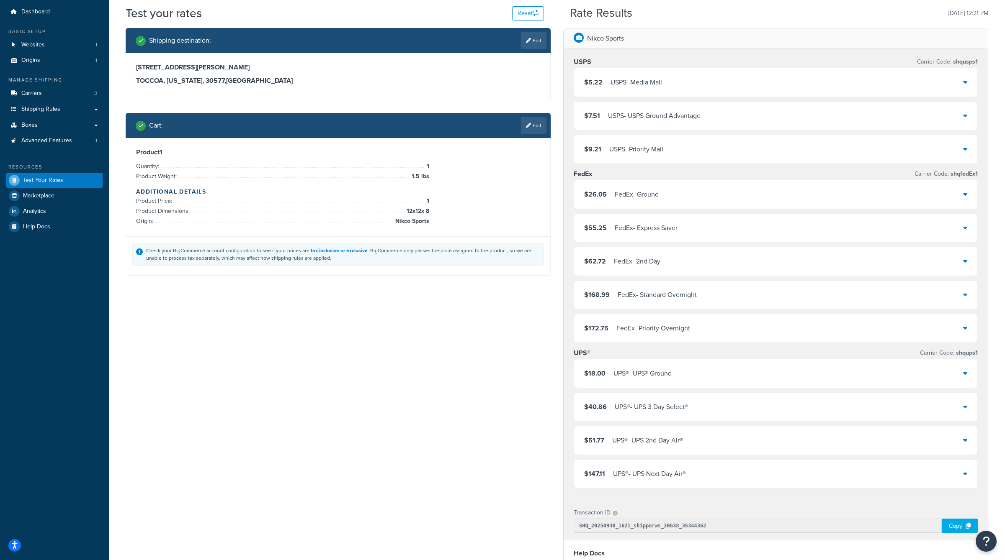
scroll to position [24, 0]
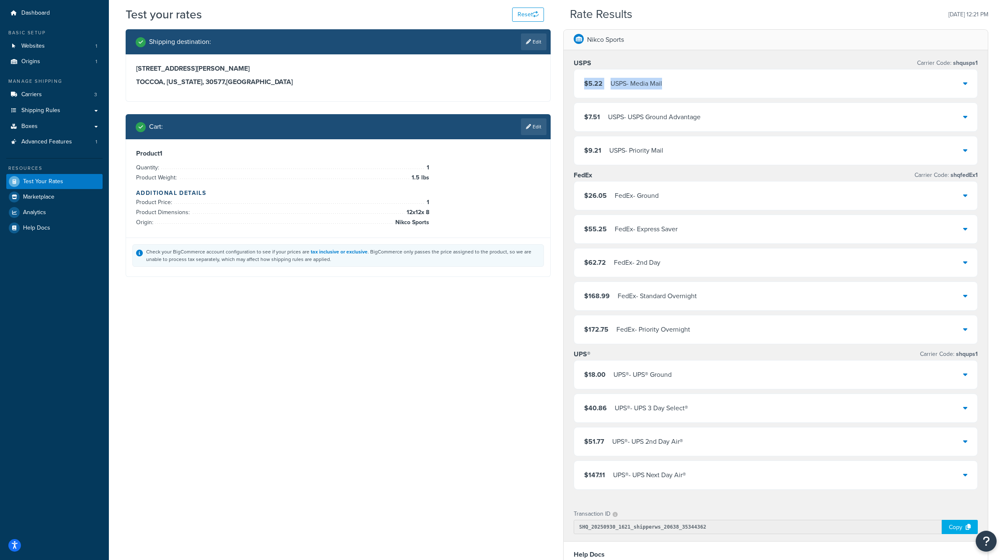
drag, startPoint x: 672, startPoint y: 83, endPoint x: 580, endPoint y: 82, distance: 92.1
click at [580, 82] on div "$5.22 USPS - Media Mail" at bounding box center [775, 83] width 403 height 28
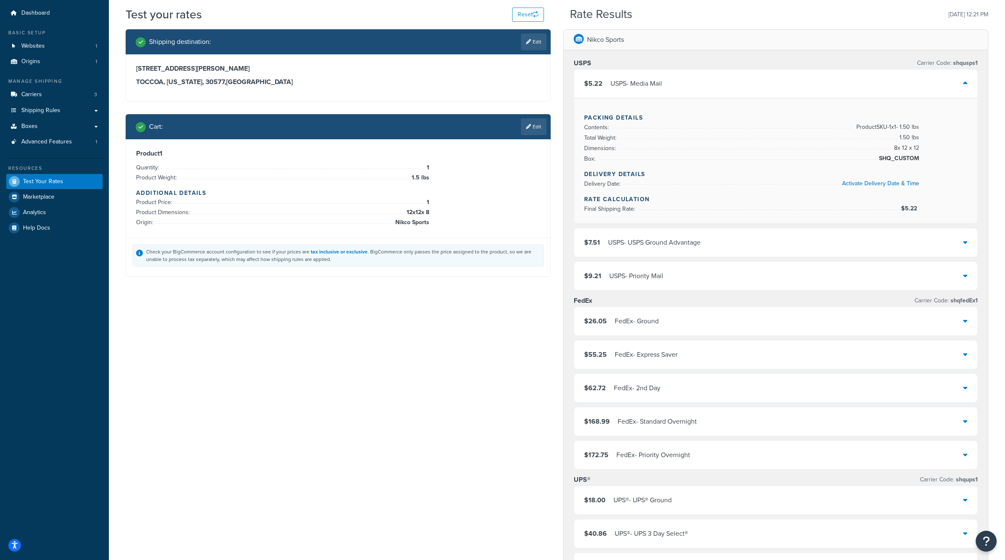
click at [816, 45] on div "Nikco Sports" at bounding box center [775, 40] width 424 height 21
click at [749, 82] on div "$5.22 USPS - Media Mail" at bounding box center [775, 83] width 403 height 28
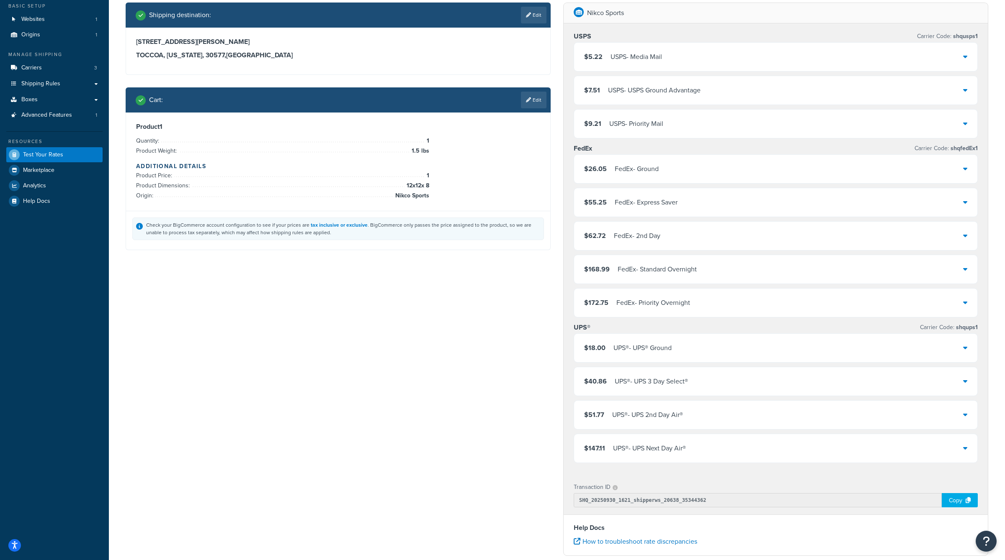
scroll to position [52, 0]
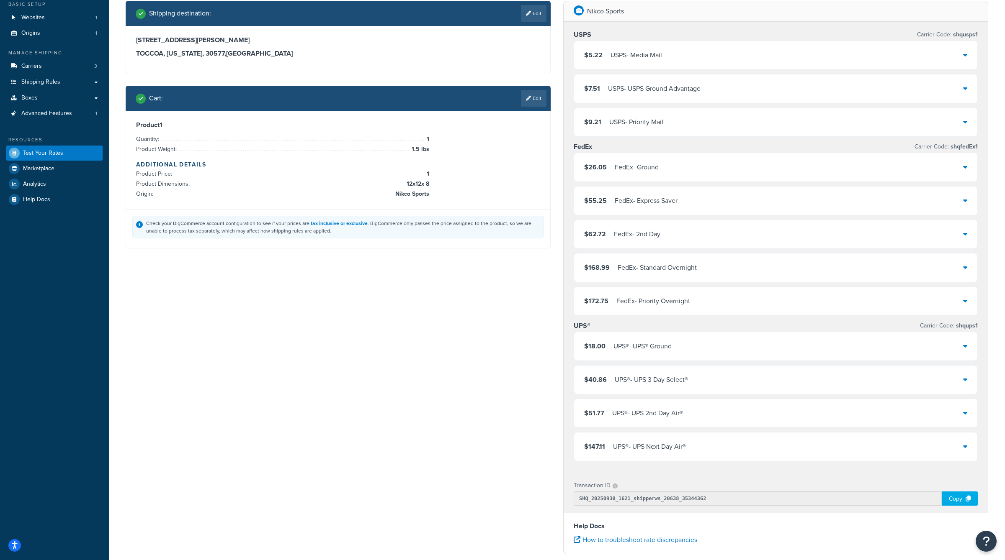
click at [696, 350] on div "$18.00 UPS® - UPS® Ground" at bounding box center [775, 346] width 403 height 28
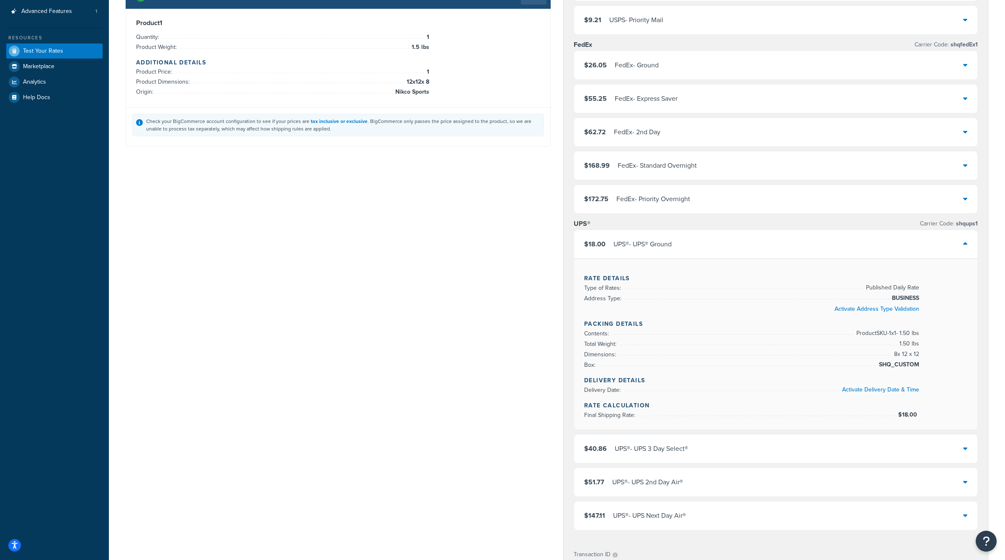
scroll to position [153, 0]
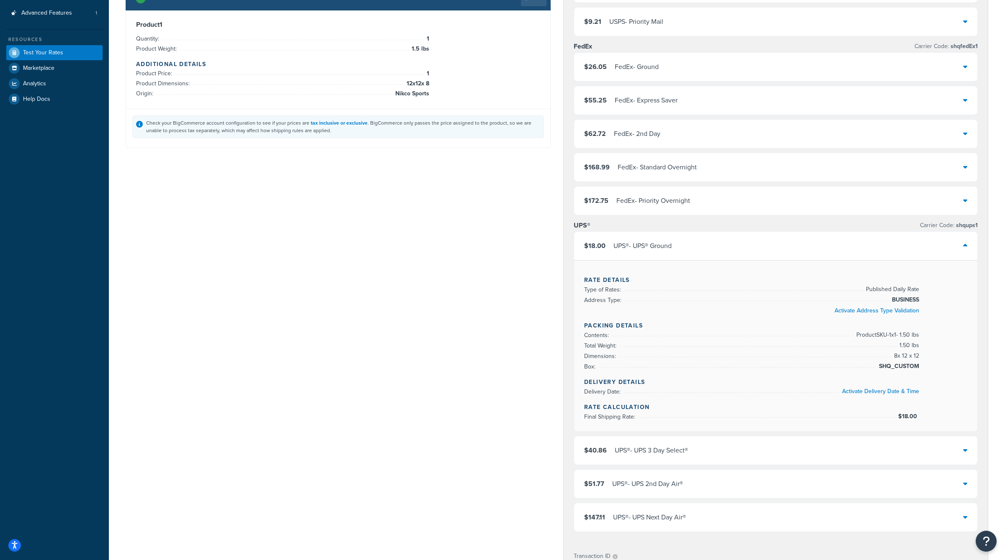
click at [542, 175] on div "Shipping destination : Edit 125 EAST DOYLE ST TOCCOA, Georgia, 30577 , United S…" at bounding box center [556, 341] width 875 height 882
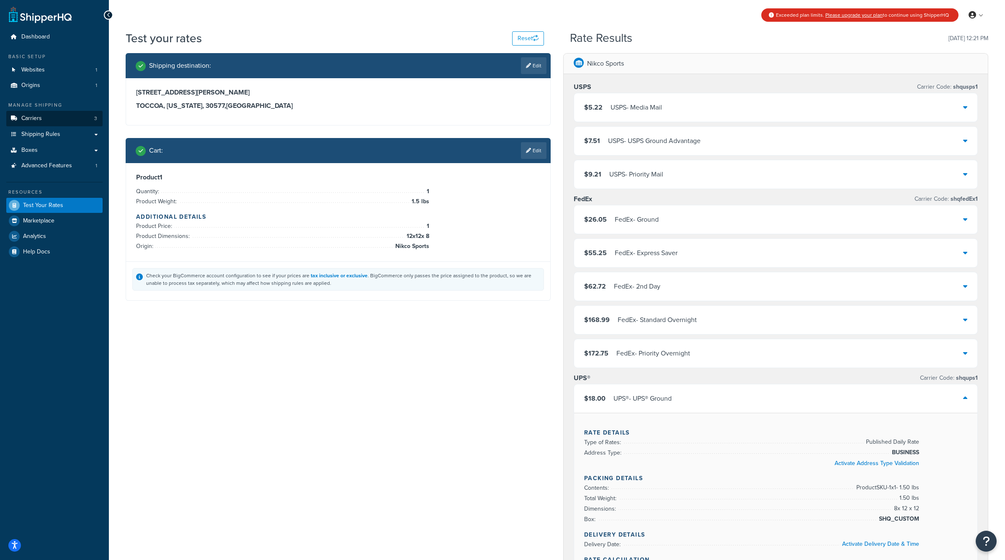
click at [68, 117] on link "Carriers 3" at bounding box center [54, 118] width 96 height 15
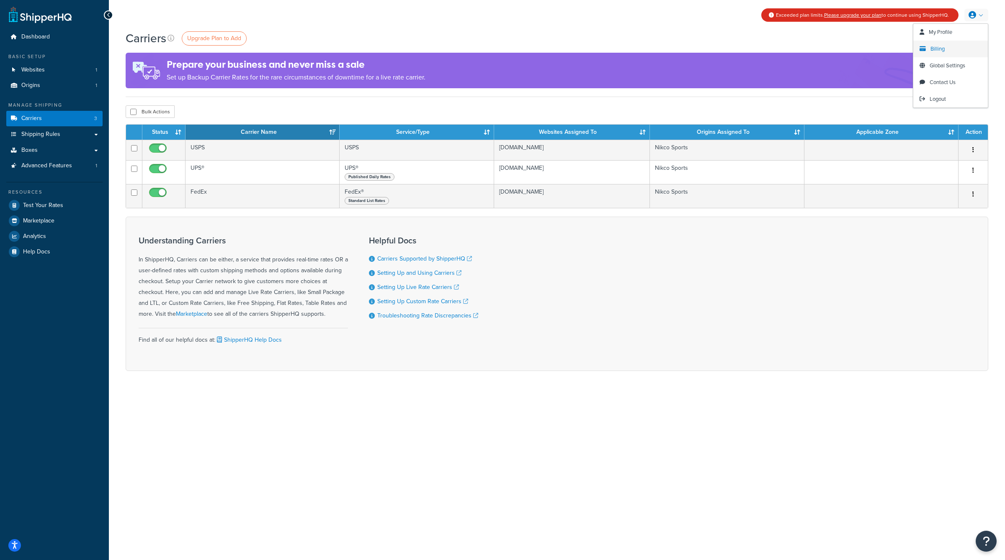
click at [943, 50] on span "Billing" at bounding box center [937, 49] width 14 height 8
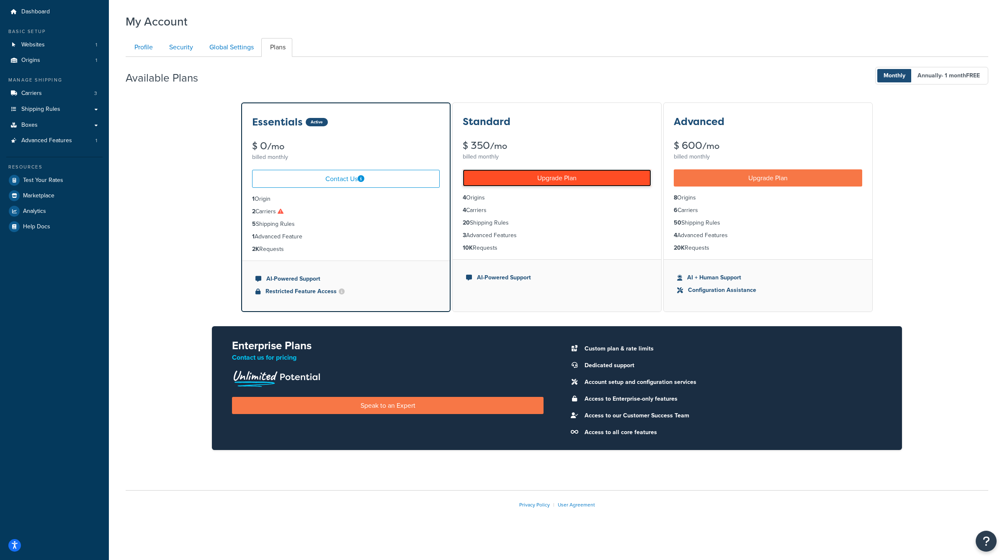
click at [548, 170] on link "Upgrade Plan" at bounding box center [557, 178] width 188 height 17
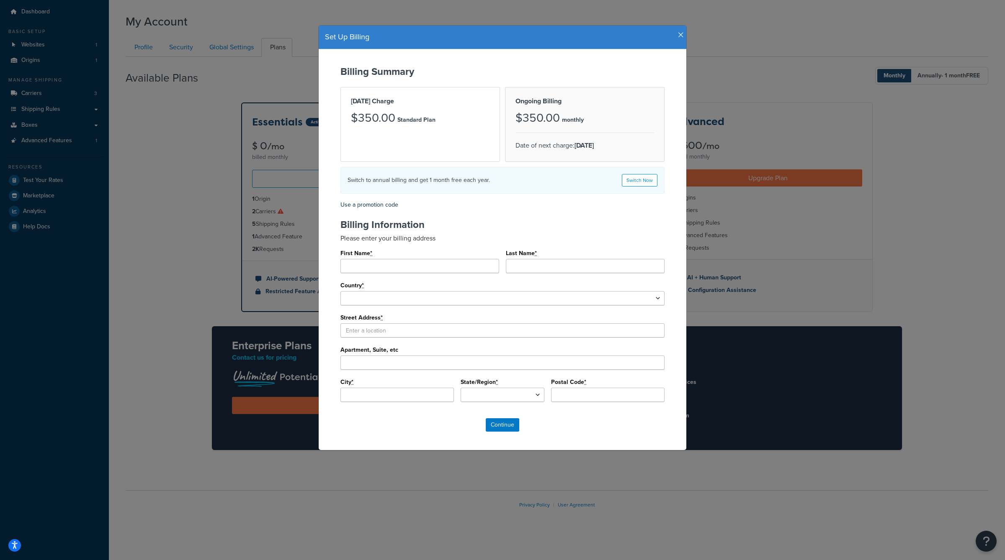
click at [682, 42] on div "Set Up Billing" at bounding box center [503, 38] width 368 height 24
click at [682, 36] on icon "button" at bounding box center [681, 35] width 6 height 8
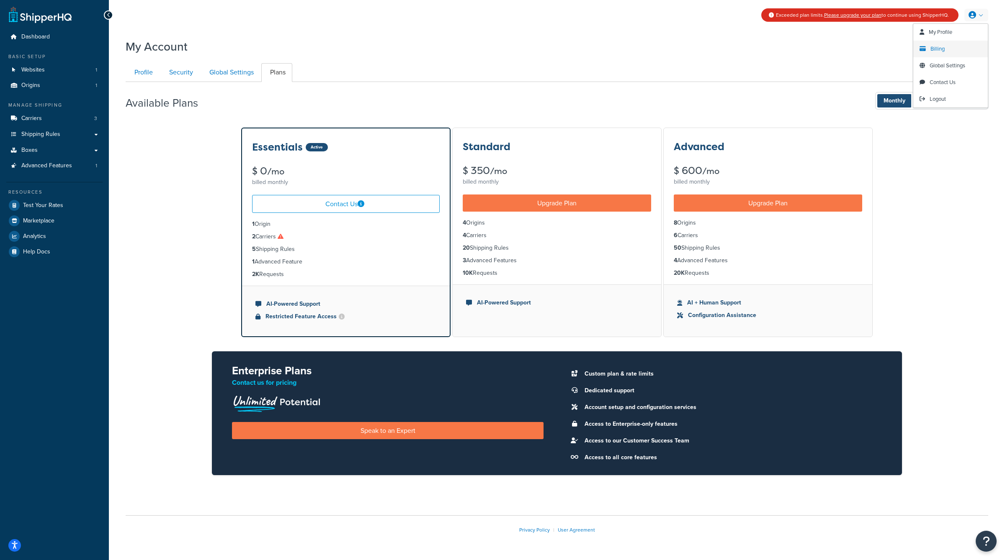
click at [940, 47] on span "Billing" at bounding box center [937, 49] width 14 height 8
click at [936, 48] on span "Billing" at bounding box center [937, 49] width 14 height 8
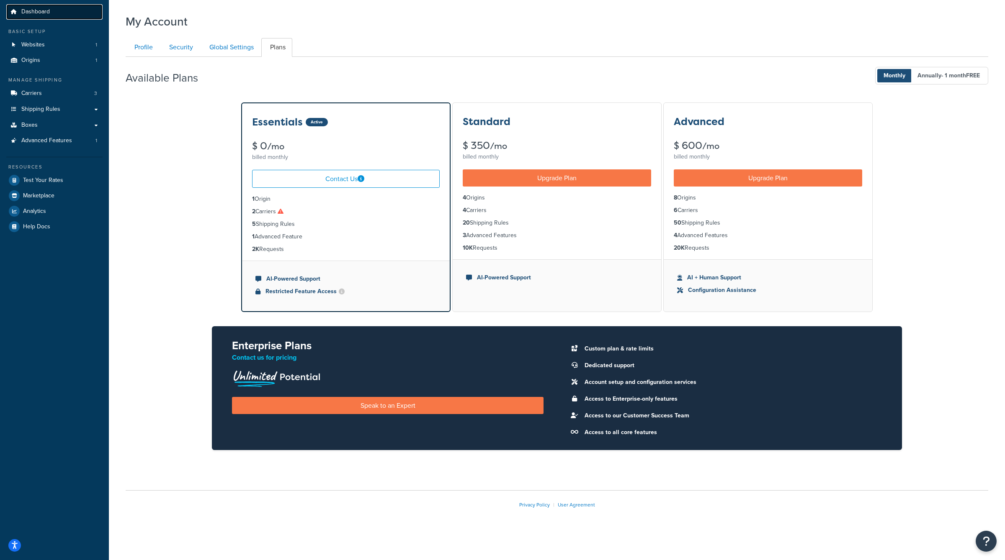
click at [33, 12] on span "Dashboard" at bounding box center [35, 11] width 28 height 7
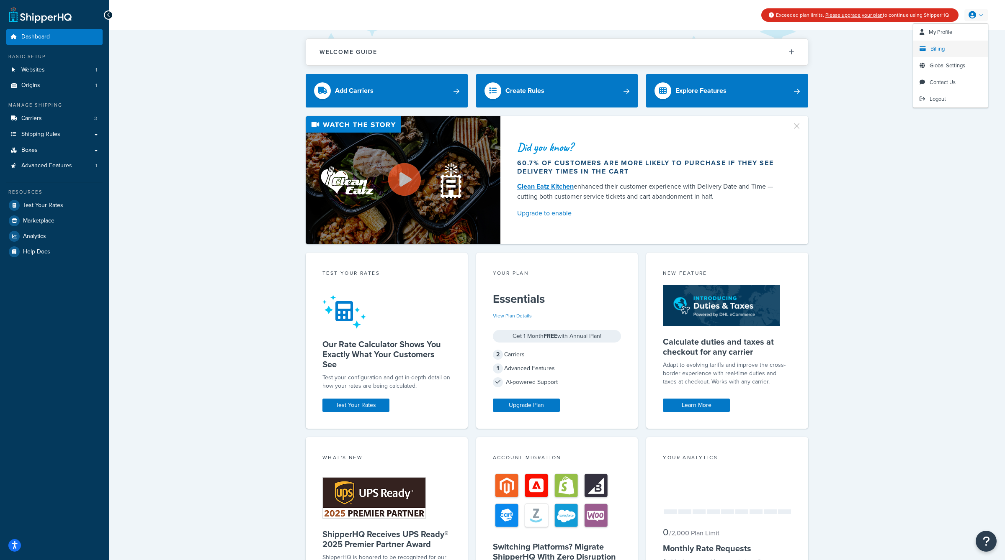
click at [931, 46] on span "Billing" at bounding box center [937, 49] width 14 height 8
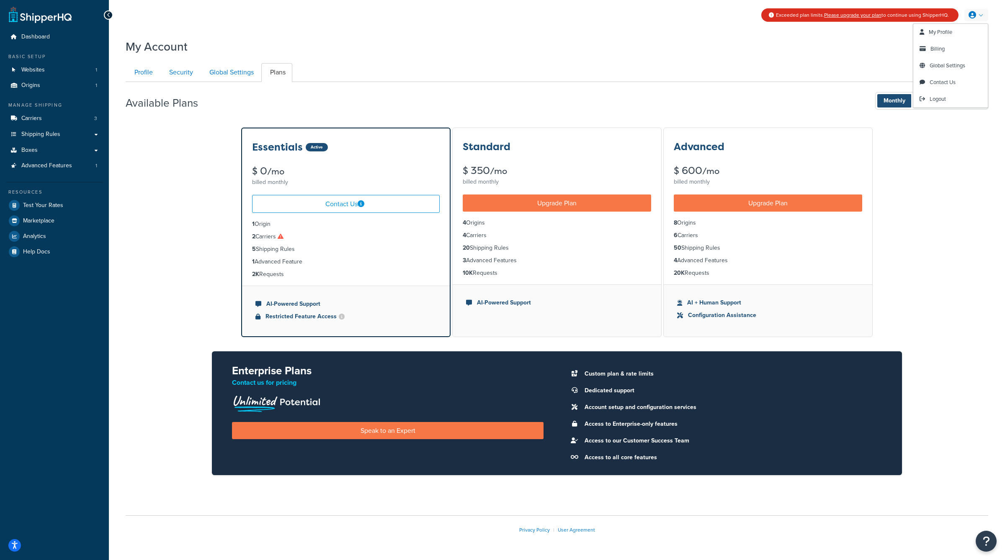
click at [979, 16] on link at bounding box center [976, 15] width 24 height 13
click at [955, 31] on link "My Profile" at bounding box center [950, 32] width 75 height 17
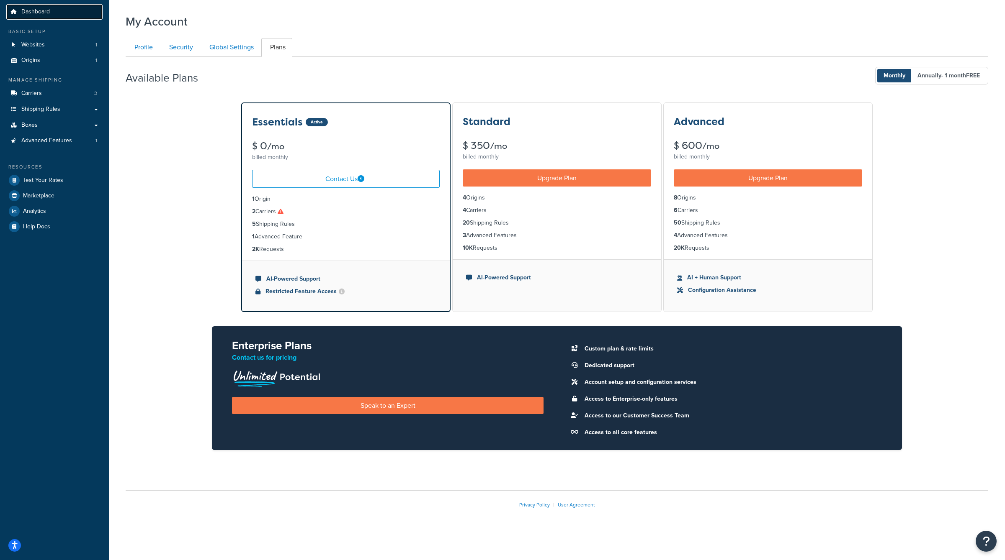
click at [36, 8] on span "Dashboard" at bounding box center [35, 11] width 28 height 7
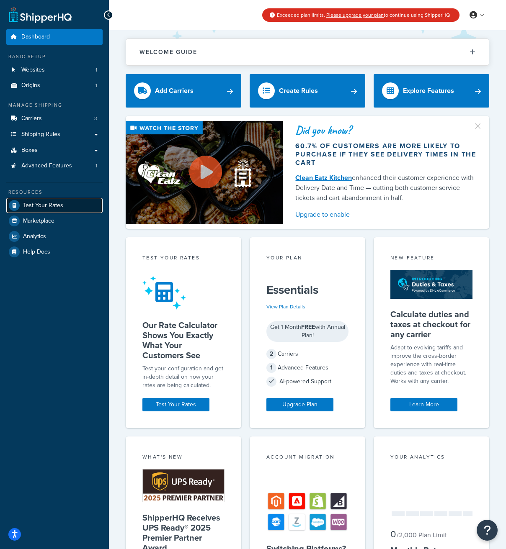
click at [50, 203] on span "Test Your Rates" at bounding box center [43, 205] width 40 height 7
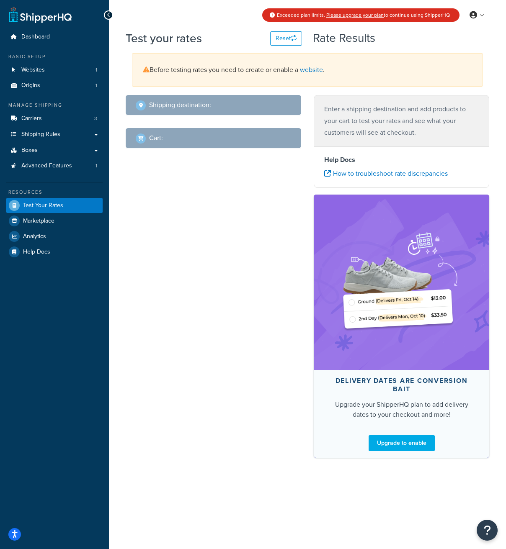
select select "[GEOGRAPHIC_DATA]"
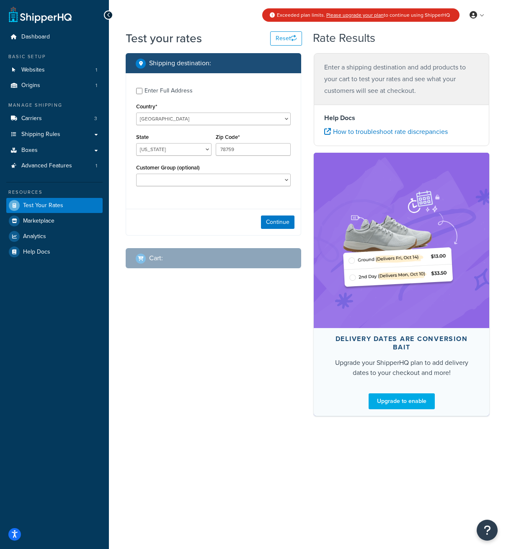
click at [151, 87] on div "Enter Full Address" at bounding box center [168, 91] width 48 height 12
click at [142, 88] on input "Enter Full Address" at bounding box center [139, 91] width 6 height 6
checkbox input "true"
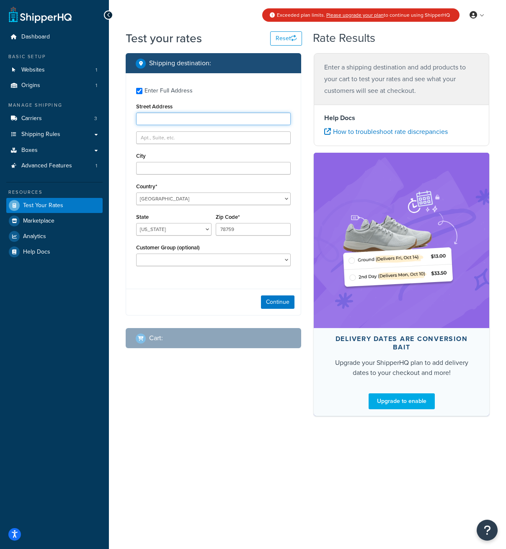
click at [154, 122] on input "Street Address" at bounding box center [213, 119] width 154 height 13
type input "[STREET_ADDRESS][PERSON_NAME]"
click at [188, 170] on input "City" at bounding box center [213, 168] width 154 height 13
type input "TOCCOA"
click at [152, 238] on div "State [US_STATE] [US_STATE] [US_STATE] [US_STATE] [US_STATE] Armed Forces Ameri…" at bounding box center [174, 226] width 80 height 31
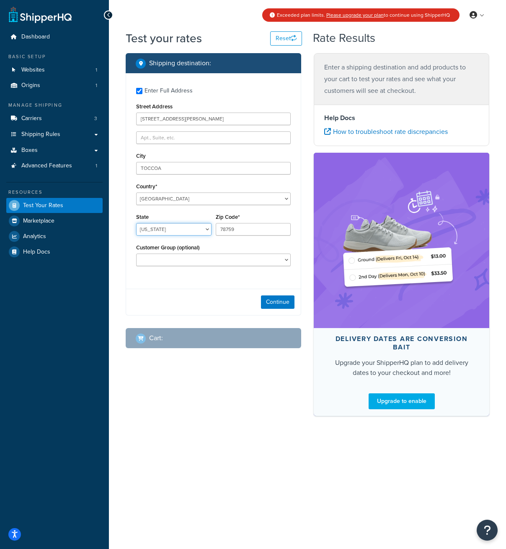
click at [162, 228] on select "[US_STATE] [US_STATE] [US_STATE] [US_STATE] [US_STATE] Armed Forces Americas Ar…" at bounding box center [173, 229] width 75 height 13
select select "GA"
click at [136, 224] on select "[US_STATE] [US_STATE] [US_STATE] [US_STATE] [US_STATE] Armed Forces Americas Ar…" at bounding box center [173, 229] width 75 height 13
click at [239, 231] on input "78759" at bounding box center [253, 229] width 75 height 13
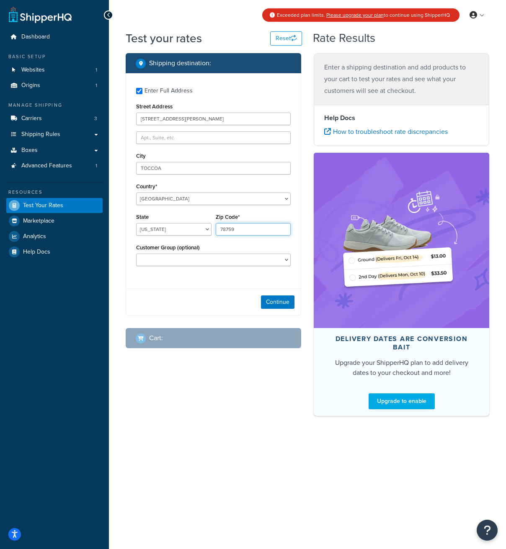
click at [239, 231] on input "78759" at bounding box center [253, 229] width 75 height 13
type input "30577"
click at [276, 301] on button "Continue" at bounding box center [277, 302] width 33 height 13
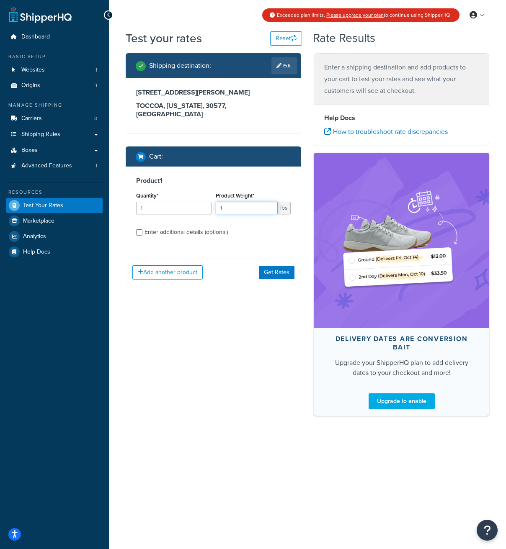
click at [249, 202] on input "1" at bounding box center [247, 208] width 62 height 13
type input "1.5"
click at [191, 226] on div "Enter additional details (optional)" at bounding box center [185, 232] width 83 height 12
click at [142, 229] on input "Enter additional details (optional)" at bounding box center [139, 232] width 6 height 6
checkbox input "true"
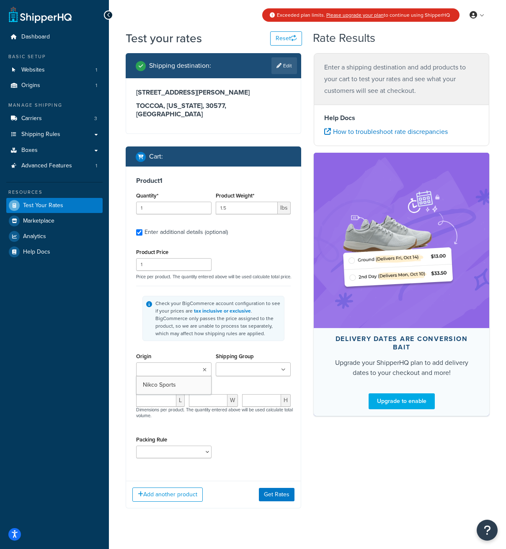
click at [165, 365] on input "Origin" at bounding box center [176, 369] width 74 height 9
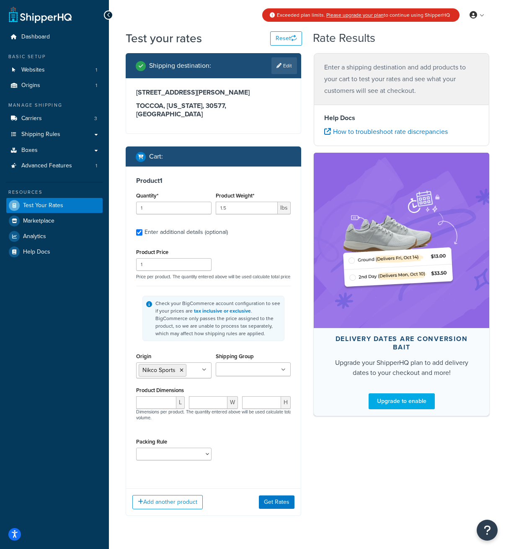
click at [227, 366] on input "Shipping Group" at bounding box center [255, 369] width 74 height 9
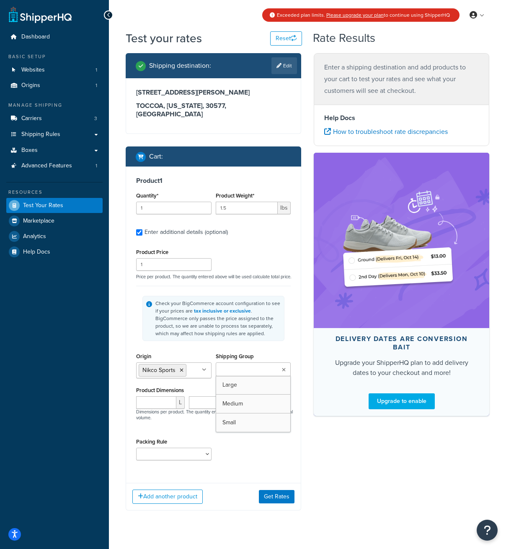
click at [227, 366] on input "Shipping Group" at bounding box center [255, 369] width 74 height 9
click at [154, 401] on input "number" at bounding box center [156, 402] width 40 height 13
type input "12"
type input "8"
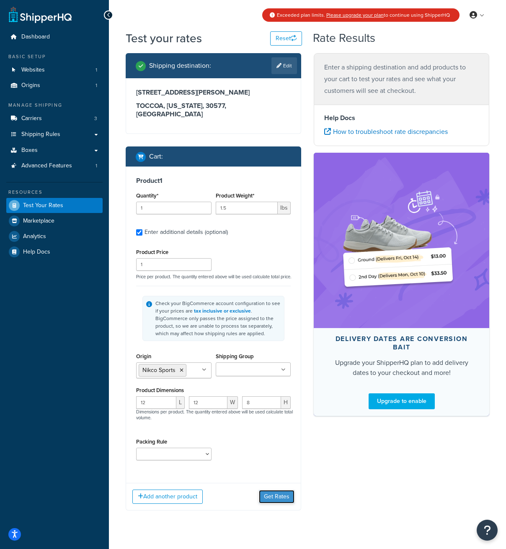
click at [267, 492] on button "Get Rates" at bounding box center [277, 496] width 36 height 13
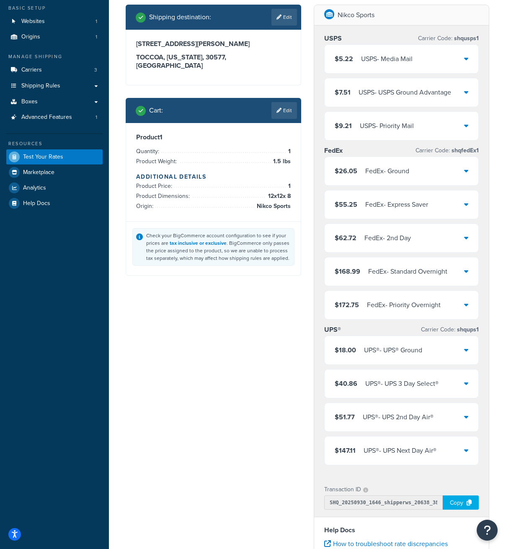
scroll to position [37, 0]
